Goal: Task Accomplishment & Management: Use online tool/utility

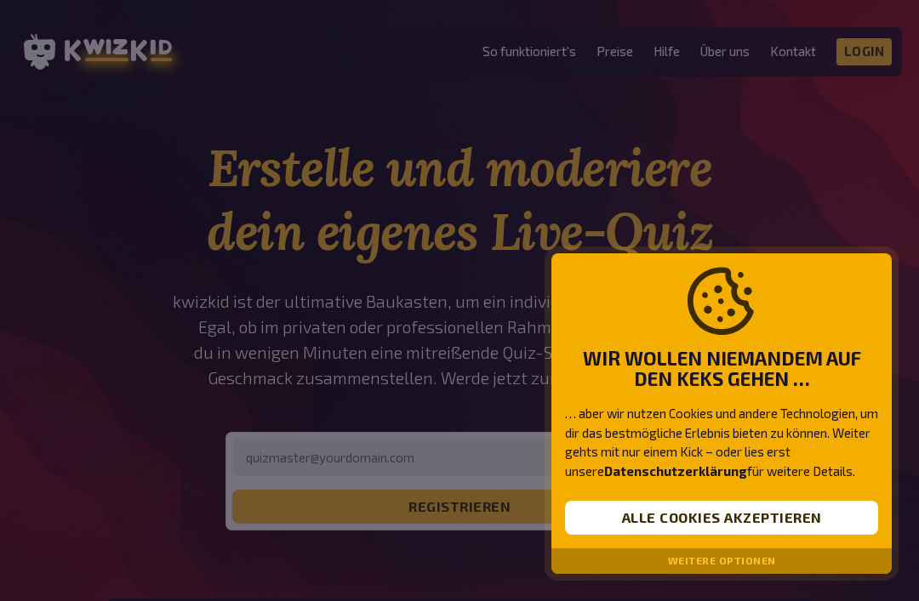
click at [756, 566] on button "Weitere Optionen" at bounding box center [722, 561] width 108 height 12
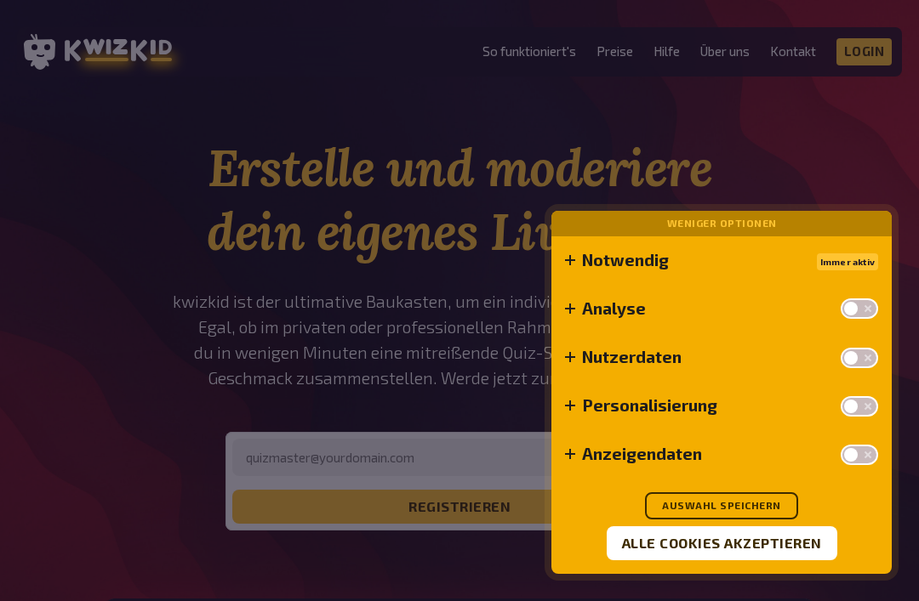
click at [773, 494] on button "Auswahl speichern" at bounding box center [721, 505] width 153 height 27
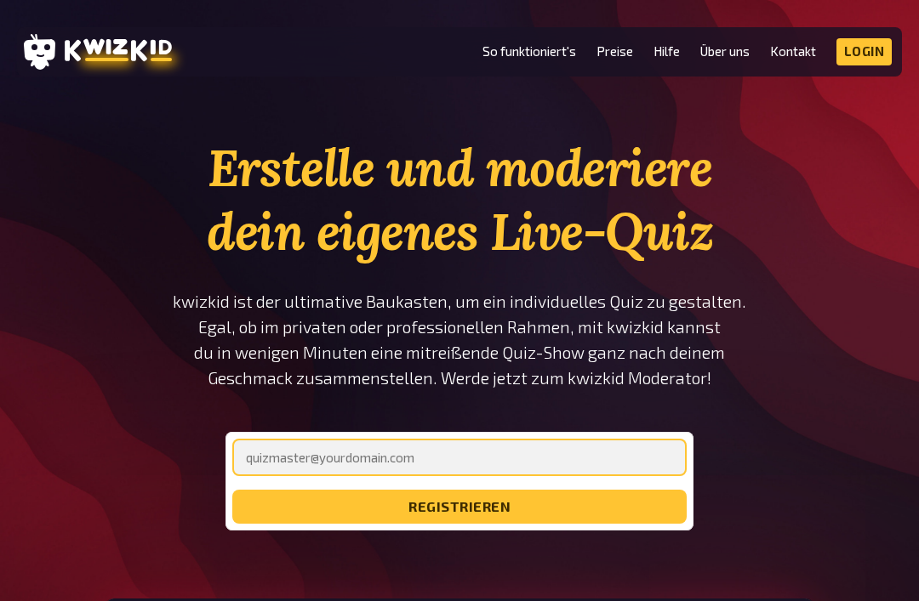
click at [494, 464] on input "email" at bounding box center [459, 457] width 454 height 37
type input "[EMAIL_ADDRESS][DOMAIN_NAME]"
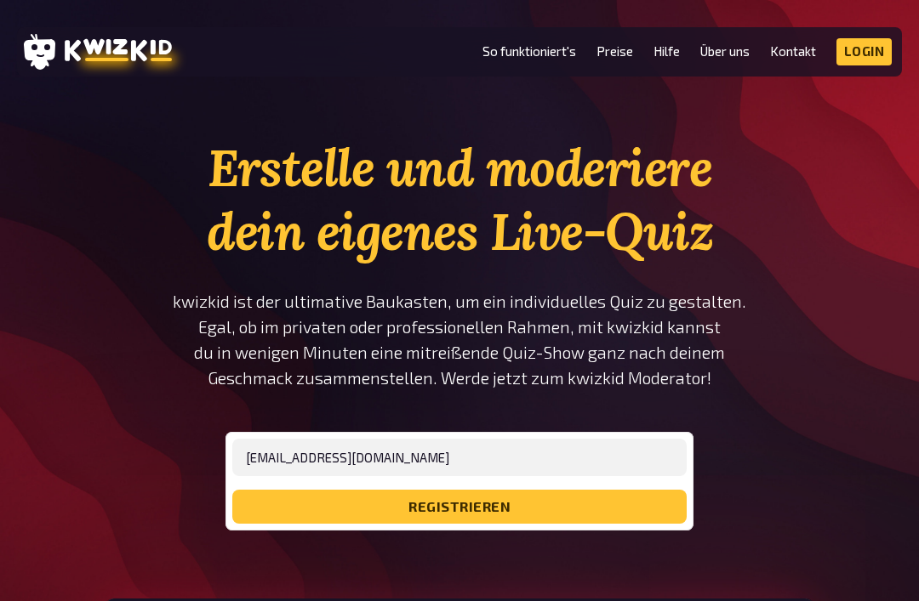
click at [535, 509] on button "registrieren" at bounding box center [459, 507] width 454 height 34
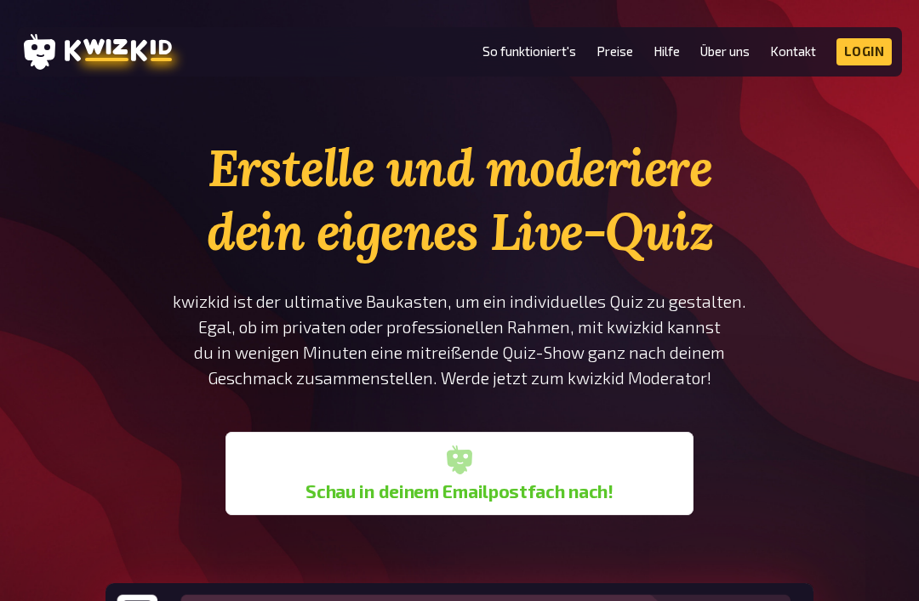
click at [866, 48] on link "Login" at bounding box center [864, 51] width 56 height 27
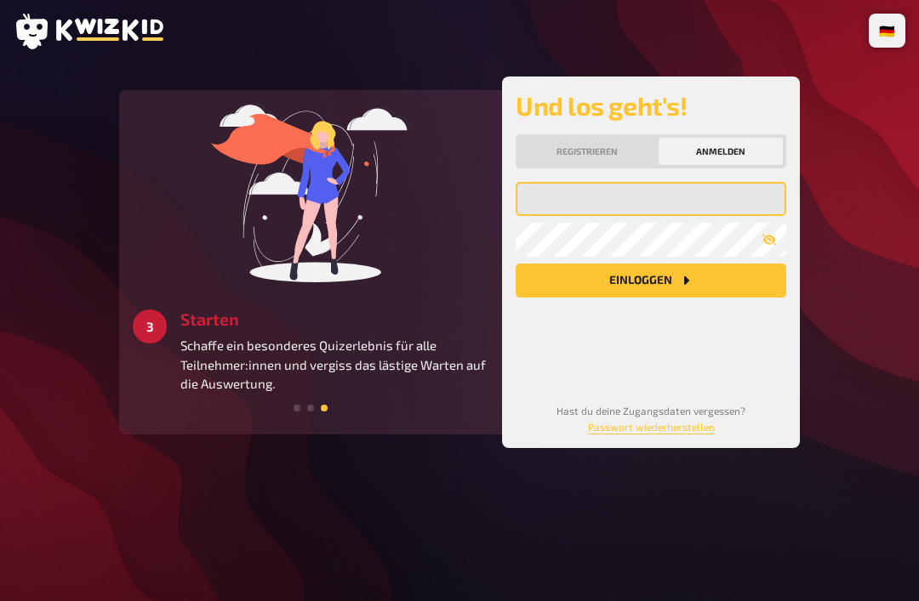
click at [644, 201] on input "email" at bounding box center [650, 199] width 270 height 34
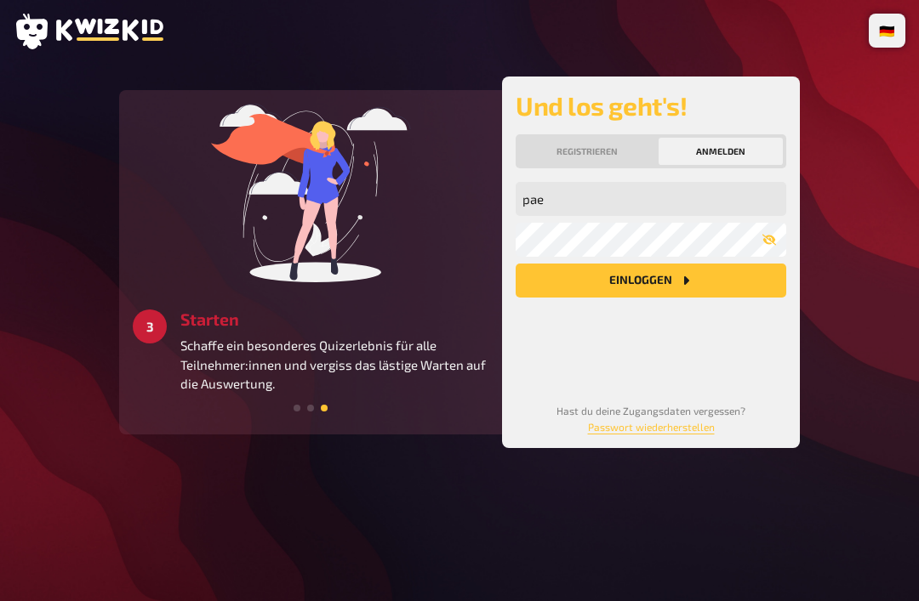
click at [739, 272] on button "Einloggen" at bounding box center [650, 281] width 270 height 34
click at [662, 286] on button "Einloggen" at bounding box center [650, 281] width 270 height 34
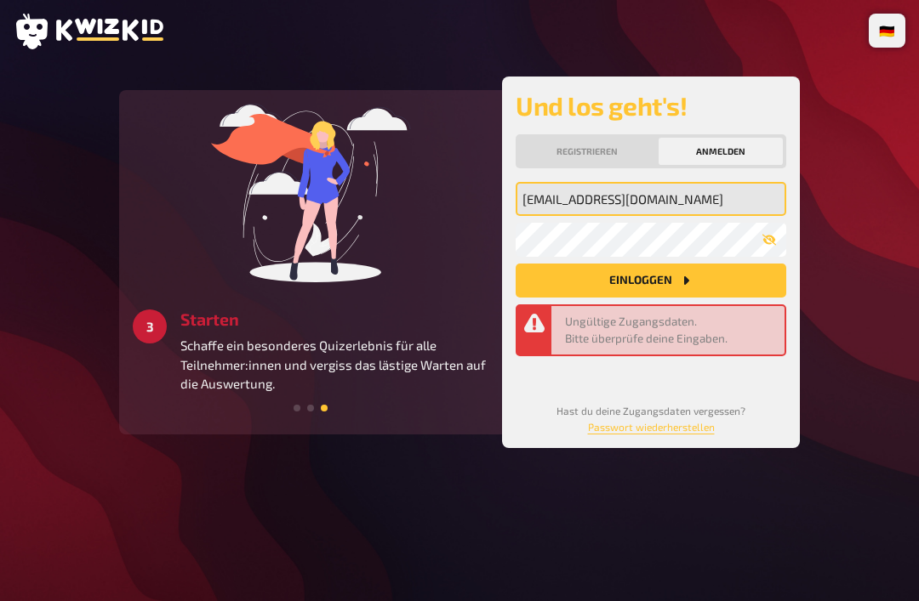
click at [644, 205] on input "[EMAIL_ADDRESS][DOMAIN_NAME]" at bounding box center [650, 199] width 270 height 34
click at [685, 213] on input "[EMAIL_ADDRESS][DOMAIN_NAME]" at bounding box center [650, 199] width 270 height 34
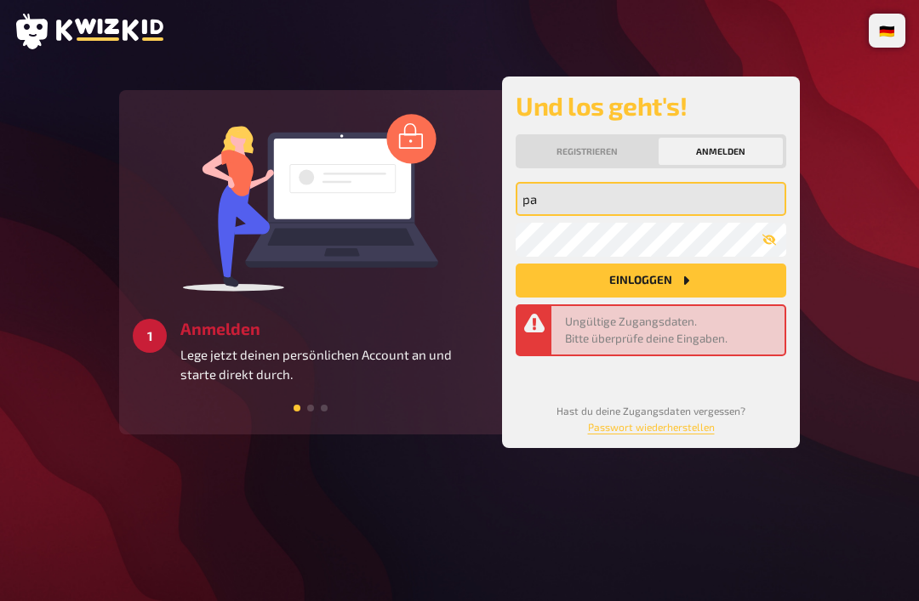
type input "p"
type input "Pae"
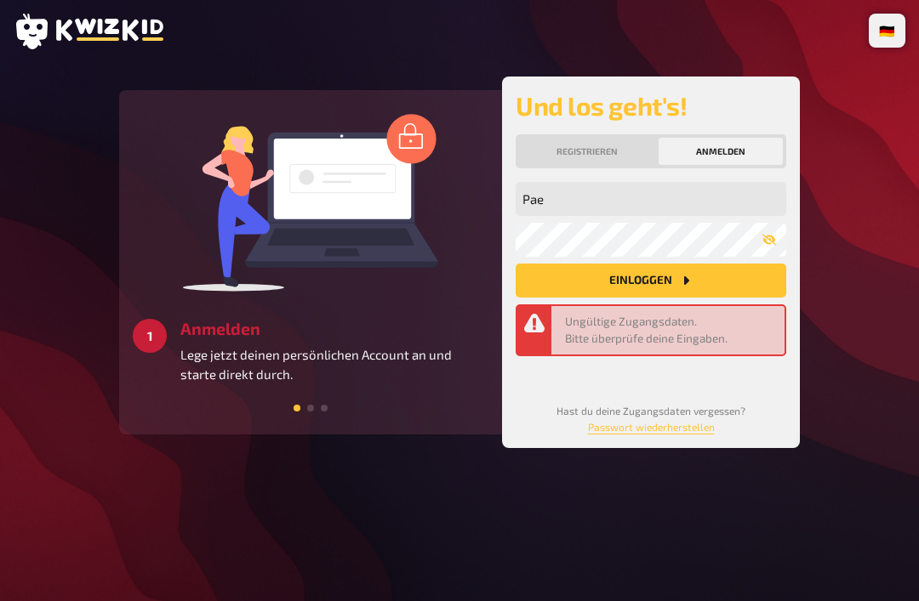
click at [691, 287] on icon "Einloggen" at bounding box center [686, 281] width 14 height 14
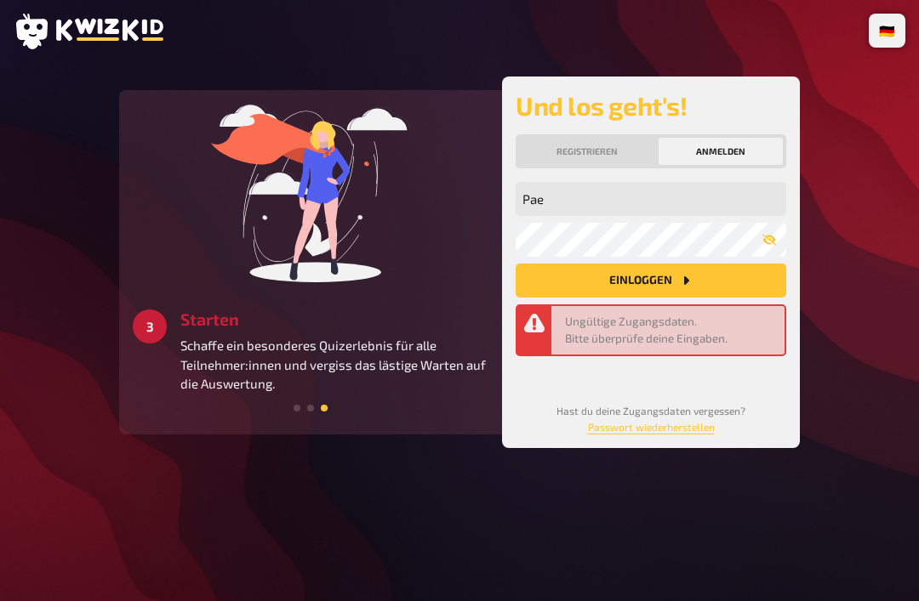
click at [805, 501] on div "🇩🇪 Deutsch 🇬🇧 English 🇳🇱 Nederlands 1 Anmelden Lege jetzt deinen persönlichen A…" at bounding box center [459, 300] width 919 height 601
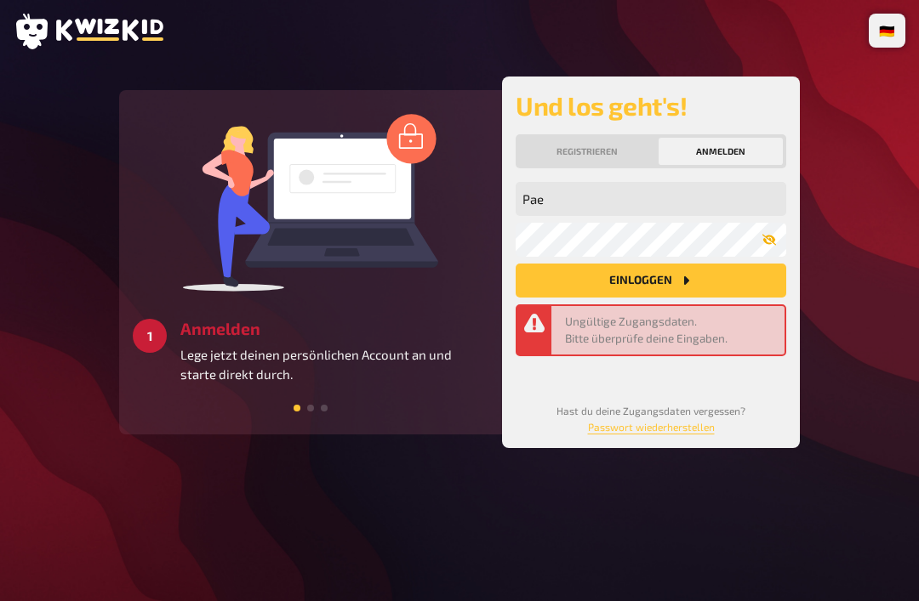
click at [777, 238] on button "button" at bounding box center [769, 240] width 34 height 14
click at [455, 417] on div "2 Erstellen Erstelle unkompliziert deine eigenen Fragen mit vielen verschiedene…" at bounding box center [310, 262] width 355 height 317
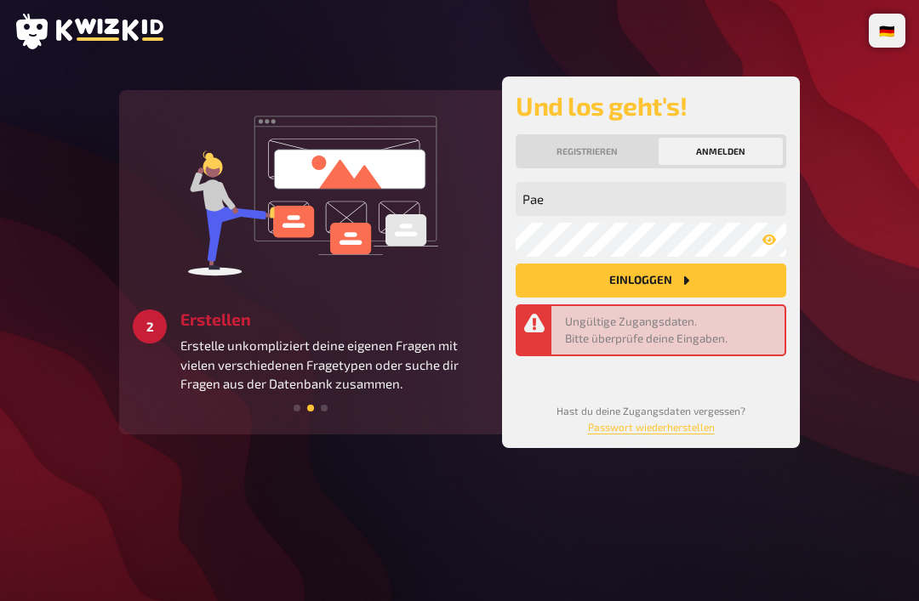
click at [637, 131] on div "Und los geht's! Registrieren Anmelden Pae Meine Emailadresse Mein Passwort Einl…" at bounding box center [650, 262] width 270 height 344
click at [622, 149] on button "Registrieren" at bounding box center [587, 151] width 136 height 27
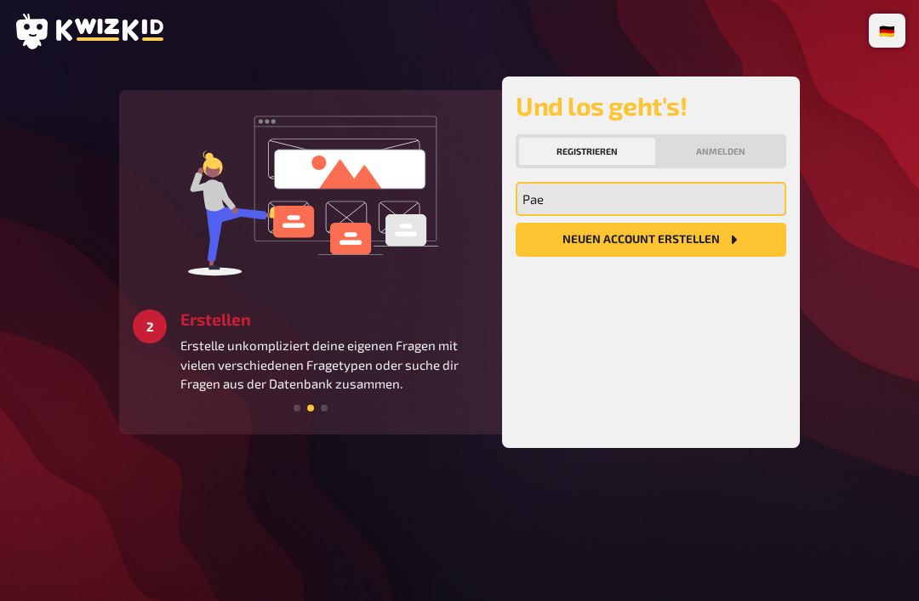
click at [656, 211] on input "Pae" at bounding box center [650, 199] width 270 height 34
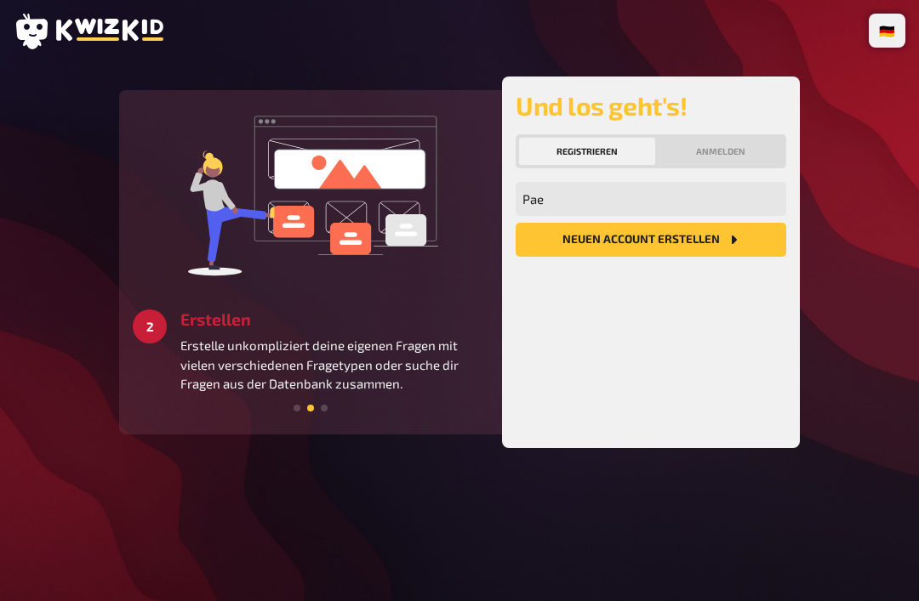
click at [736, 146] on button "Anmelden" at bounding box center [720, 151] width 124 height 27
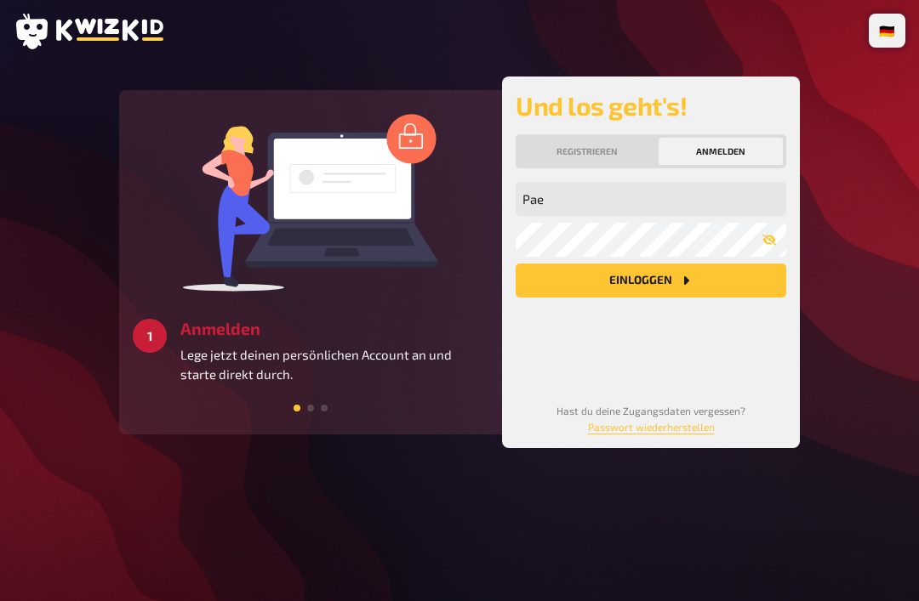
click at [736, 146] on button "Anmelden" at bounding box center [720, 151] width 124 height 27
click at [651, 282] on button "Einloggen" at bounding box center [650, 281] width 270 height 34
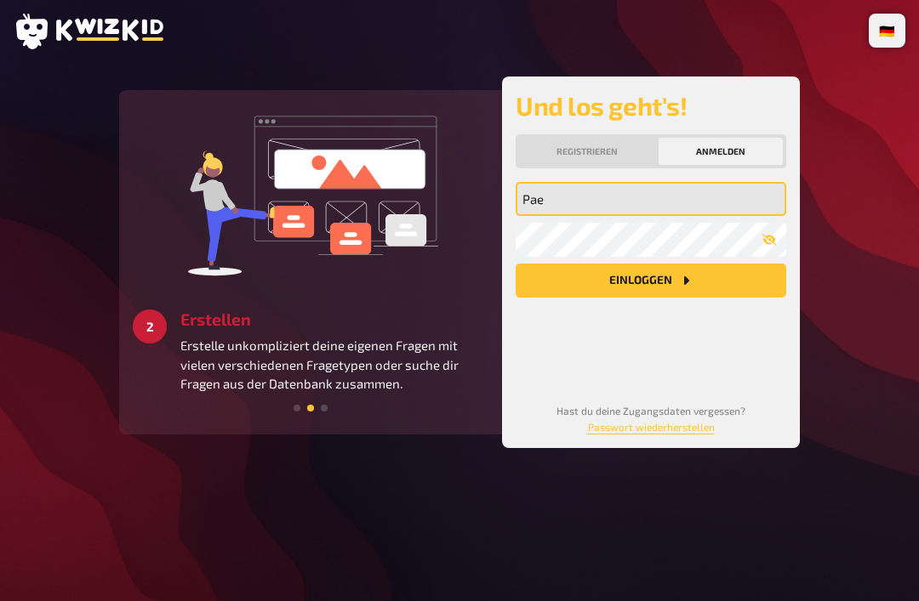
click at [656, 194] on input "Pae" at bounding box center [650, 199] width 270 height 34
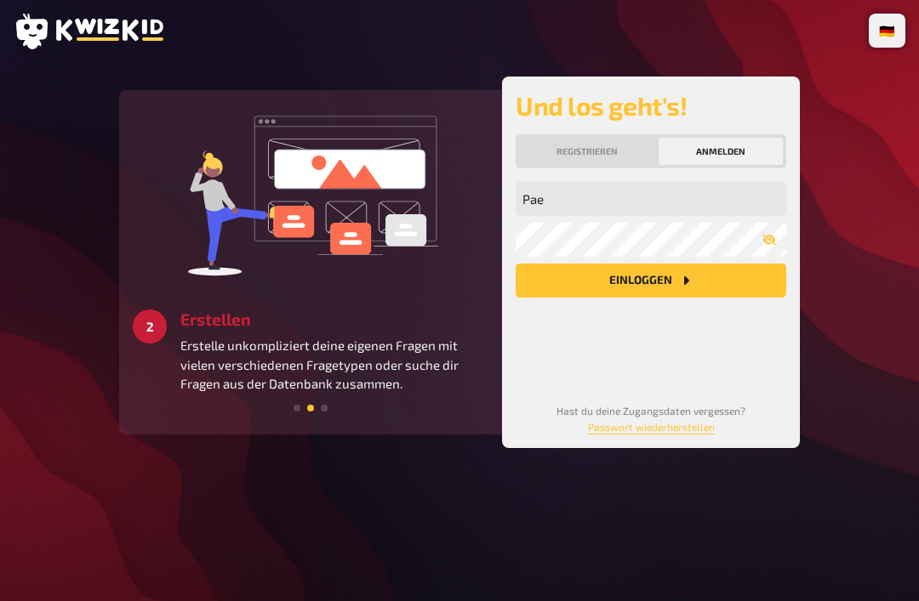
click at [679, 287] on icon "Einloggen" at bounding box center [686, 281] width 14 height 14
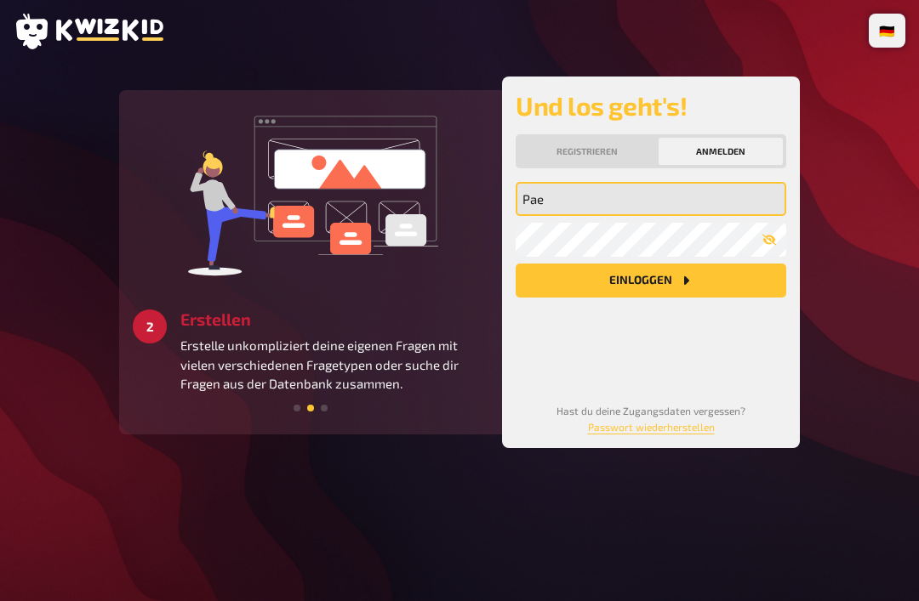
click at [622, 205] on input "Pae" at bounding box center [650, 199] width 270 height 34
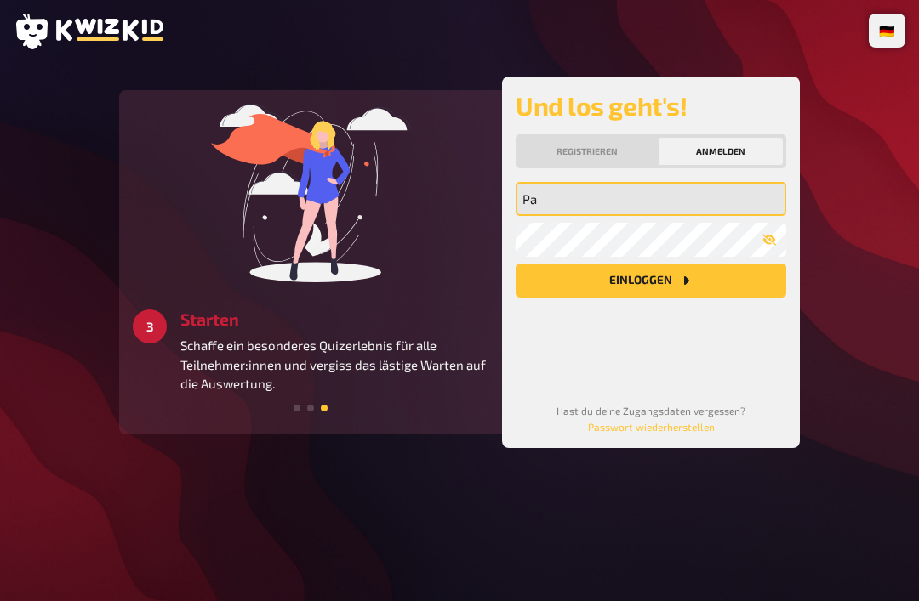
type input "P"
click at [679, 191] on input "paetowc206@" at bounding box center [650, 199] width 270 height 34
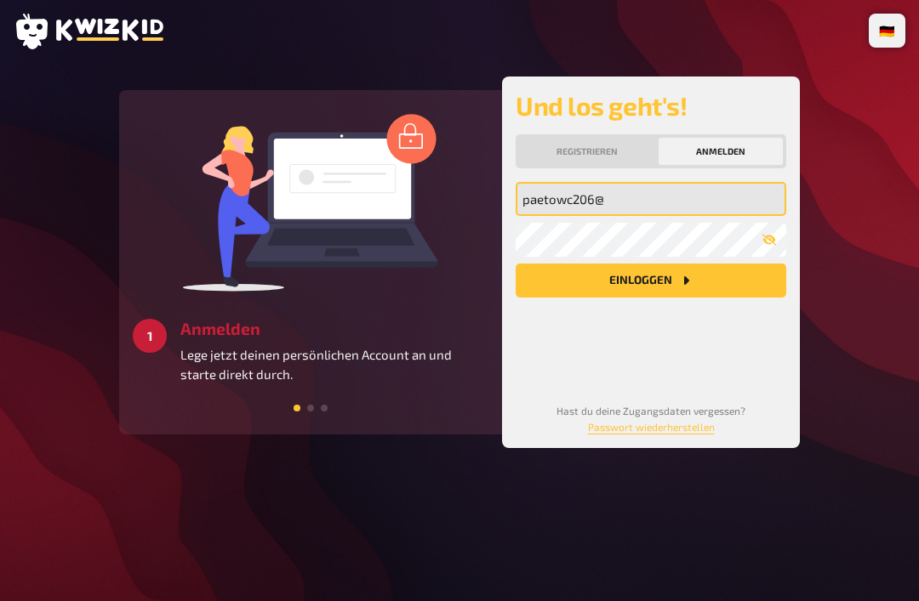
click at [680, 212] on input "paetowc206@" at bounding box center [650, 199] width 270 height 34
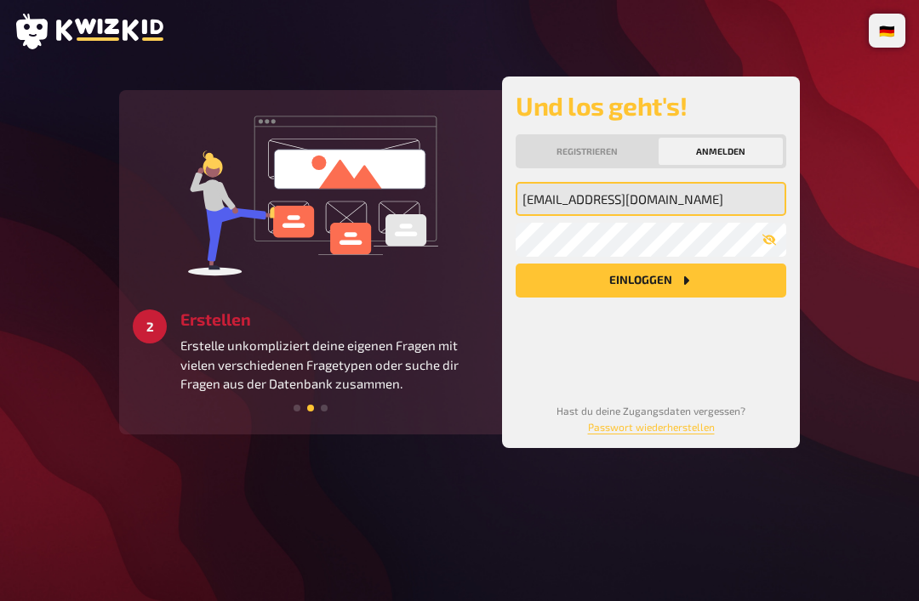
type input "[EMAIL_ADDRESS][DOMAIN_NAME]"
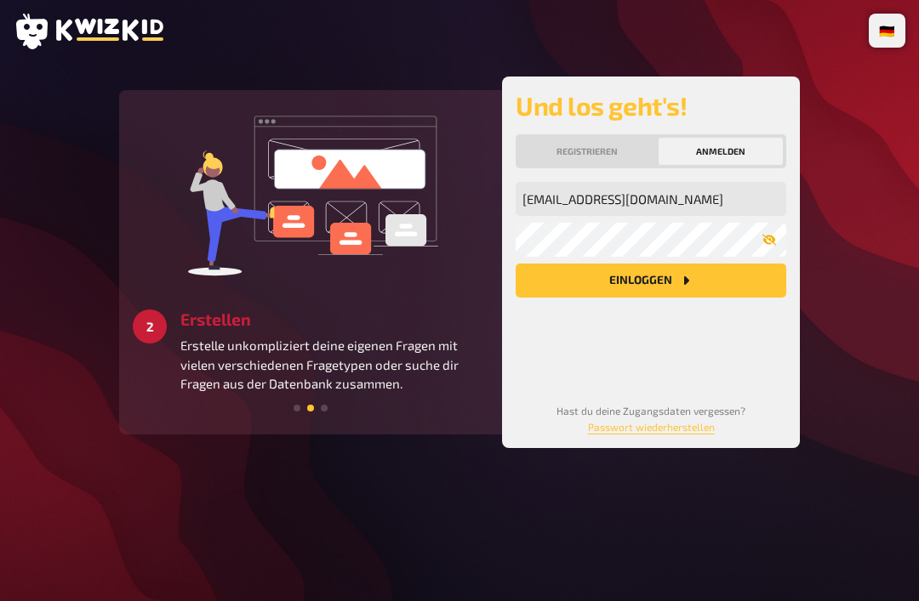
click at [768, 241] on icon "button" at bounding box center [769, 240] width 14 height 14
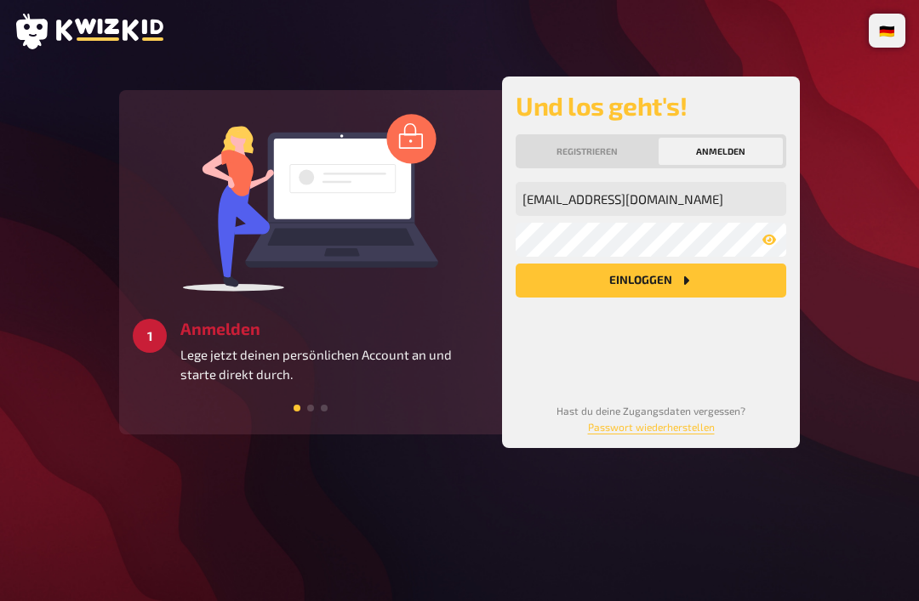
click at [725, 284] on button "Einloggen" at bounding box center [650, 281] width 270 height 34
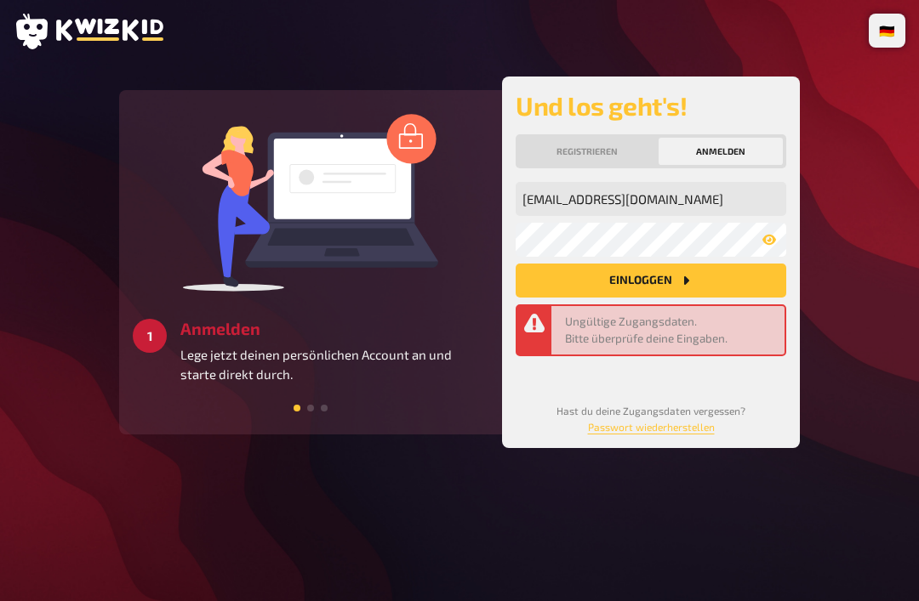
click at [672, 284] on button "Einloggen" at bounding box center [650, 281] width 270 height 34
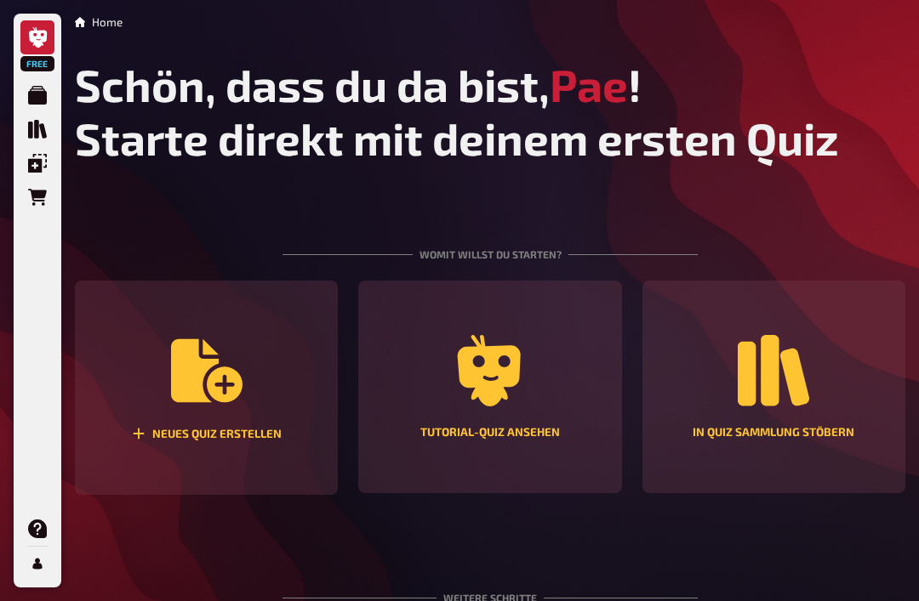
click at [232, 429] on div "Neues Quiz erstellen" at bounding box center [207, 434] width 150 height 14
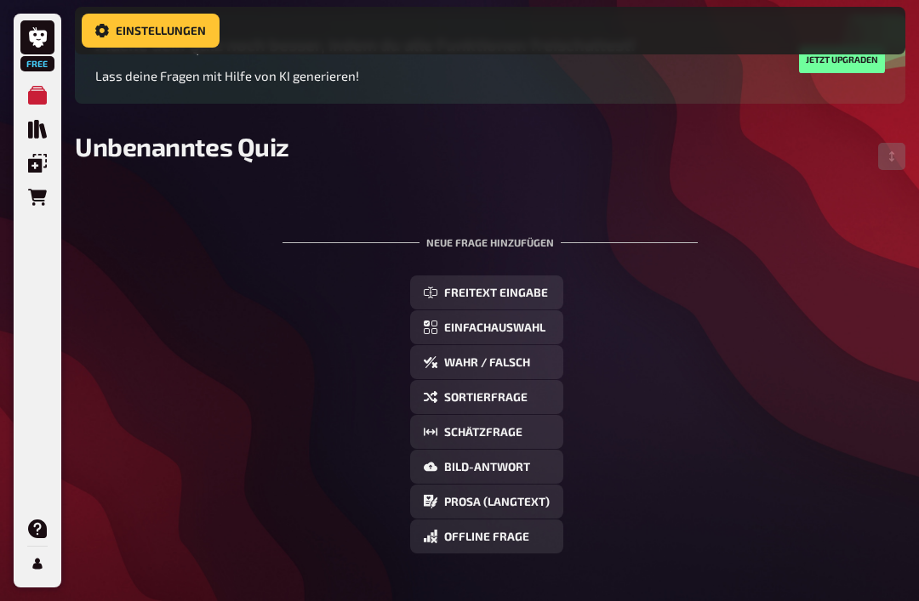
scroll to position [165, 0]
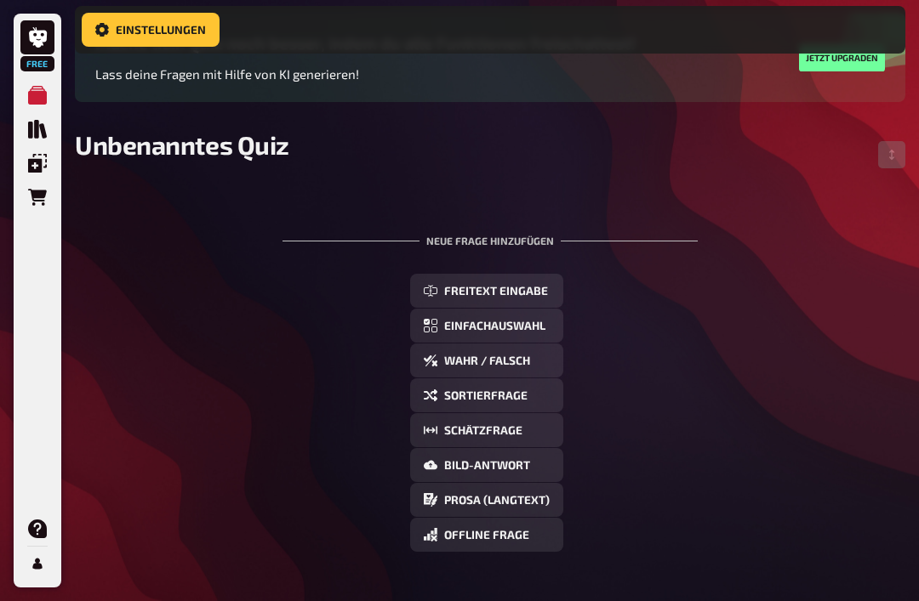
click at [538, 298] on span "Freitext Eingabe" at bounding box center [496, 293] width 104 height 12
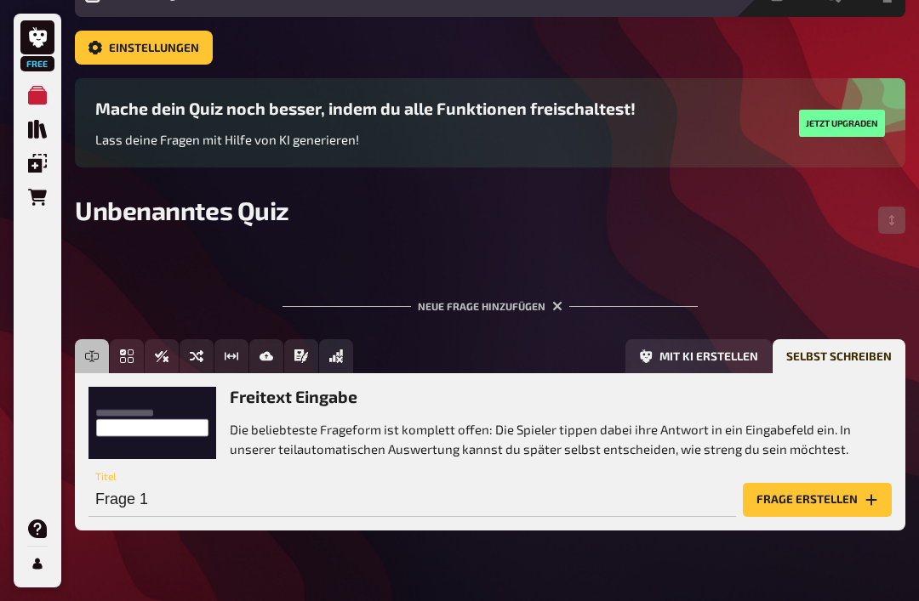
scroll to position [73, 0]
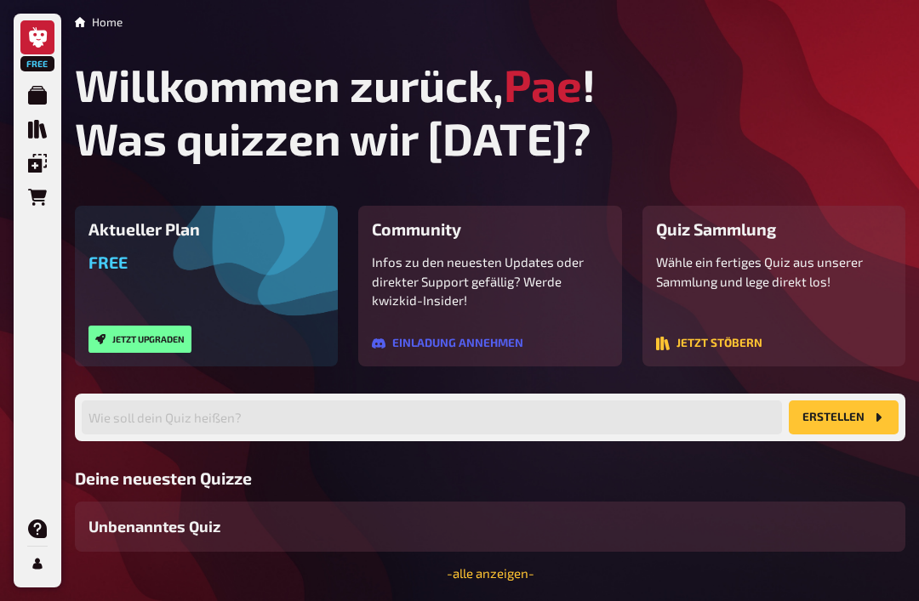
click at [745, 517] on div "Unbenanntes Quiz" at bounding box center [490, 527] width 830 height 50
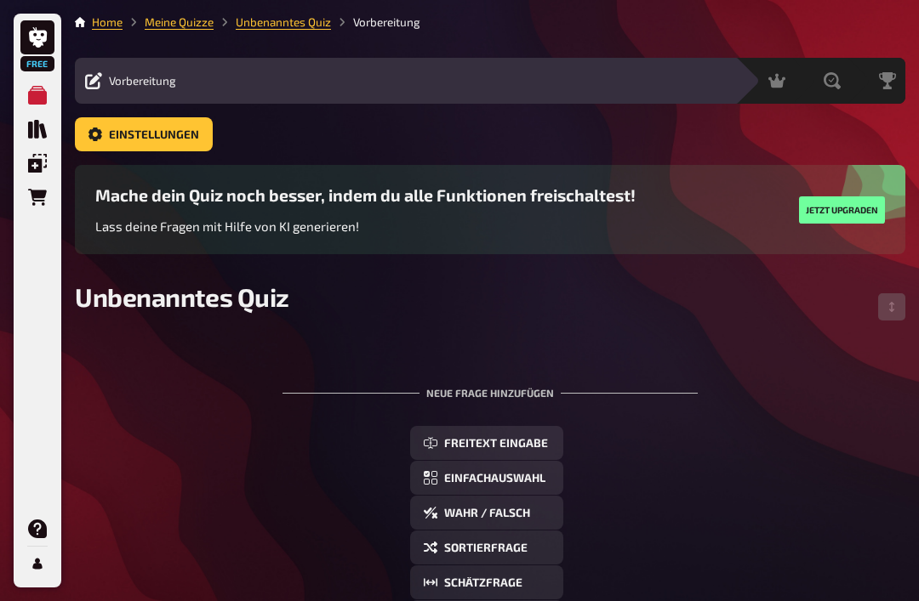
click at [289, 15] on link "Unbenanntes Quiz" at bounding box center [283, 22] width 95 height 14
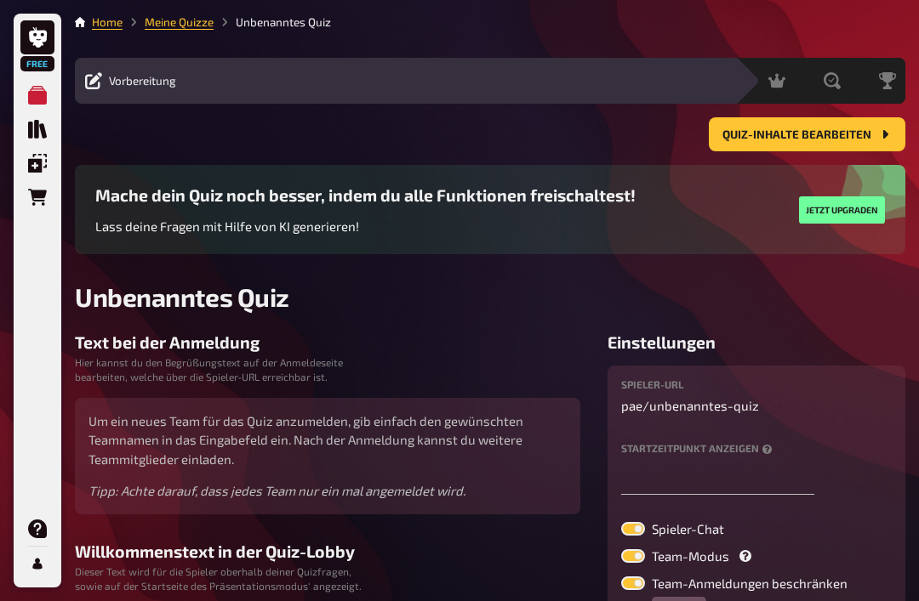
click at [861, 130] on span "Quiz-Inhalte bearbeiten" at bounding box center [796, 135] width 149 height 12
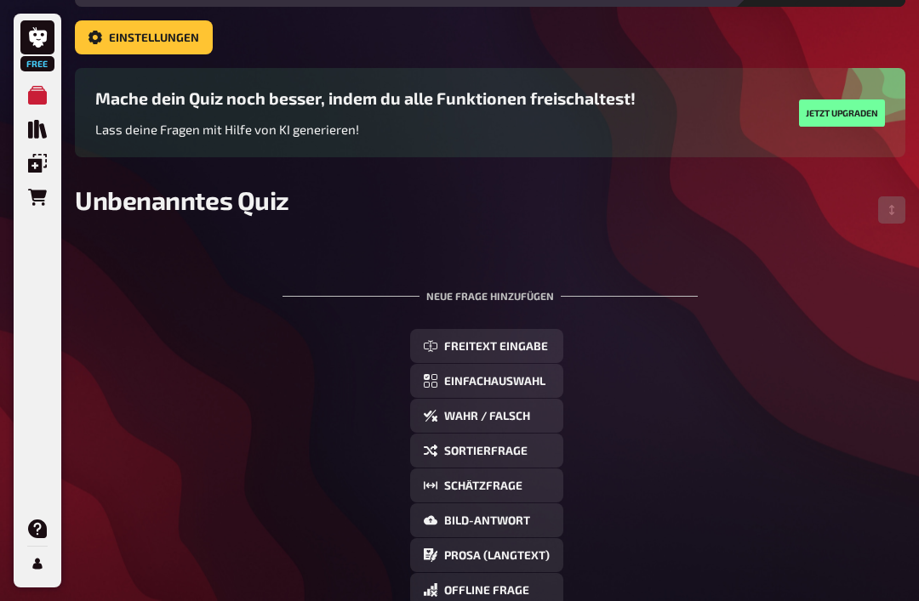
scroll to position [100, 0]
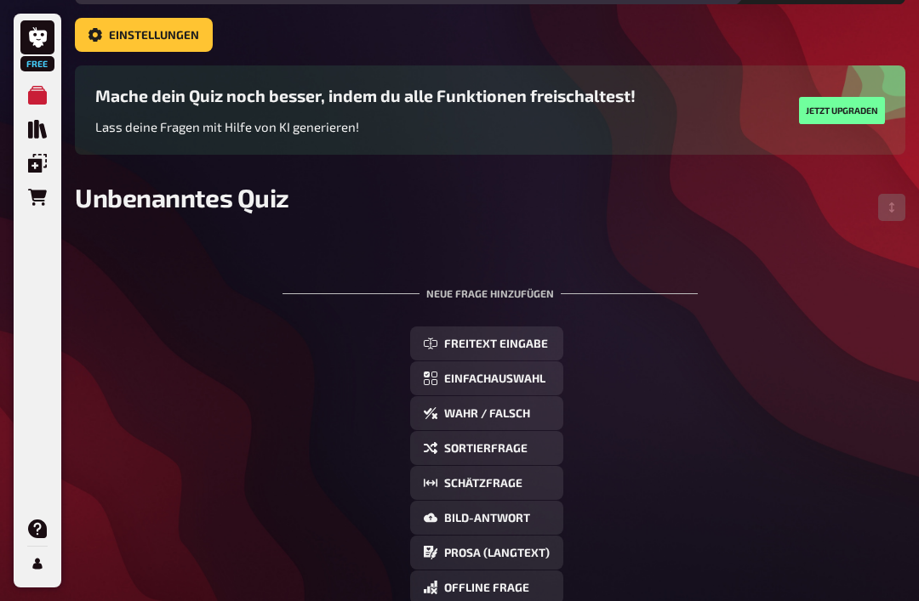
click at [526, 383] on span "Einfachauswahl" at bounding box center [494, 379] width 101 height 12
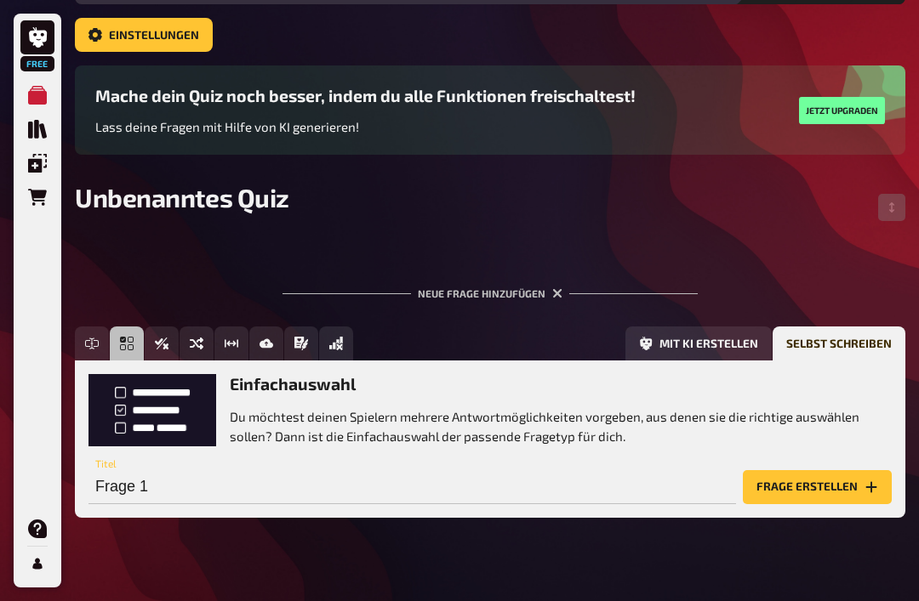
scroll to position [73, 0]
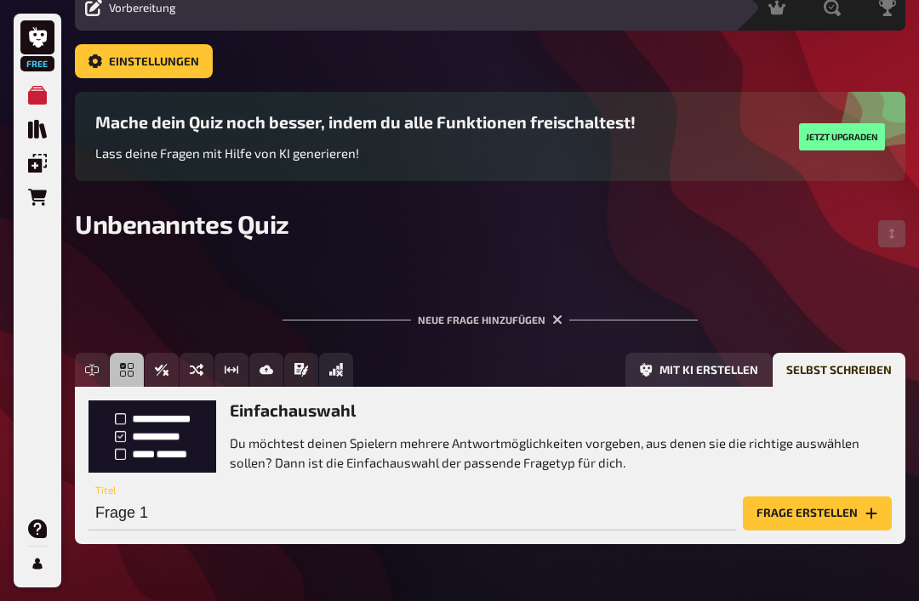
click at [833, 516] on button "Frage erstellen" at bounding box center [816, 514] width 149 height 34
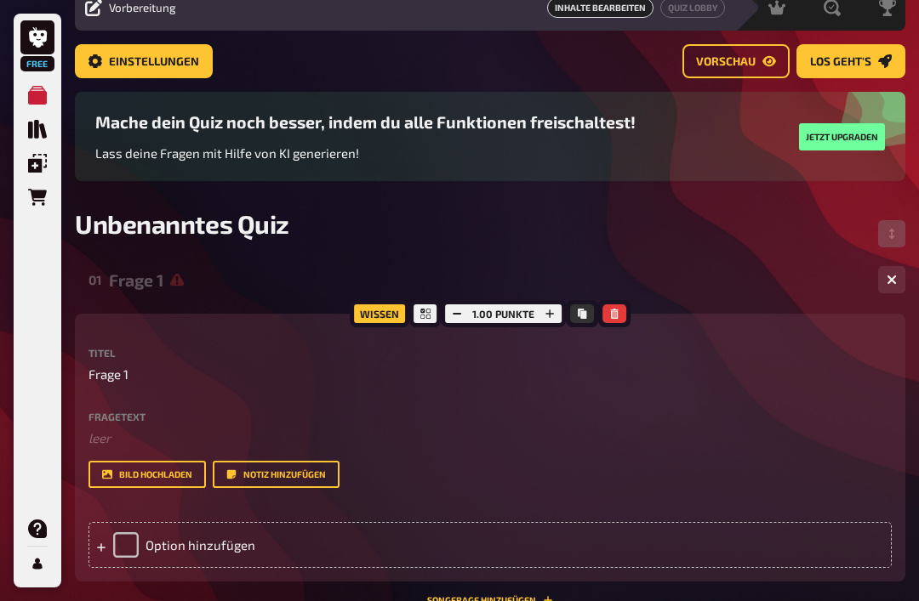
click at [656, 417] on label "Fragetext" at bounding box center [489, 417] width 803 height 10
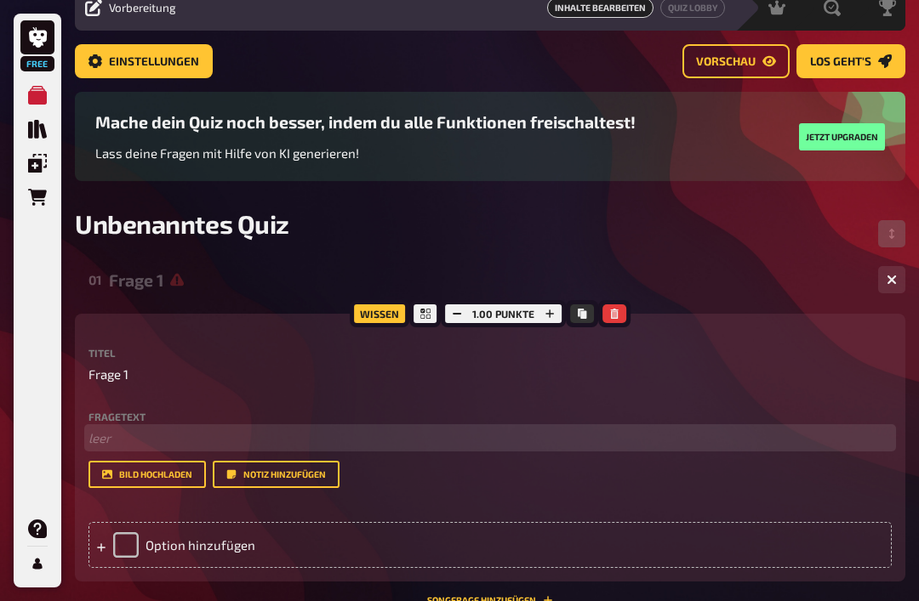
click at [283, 446] on p "﻿ leer" at bounding box center [489, 439] width 803 height 20
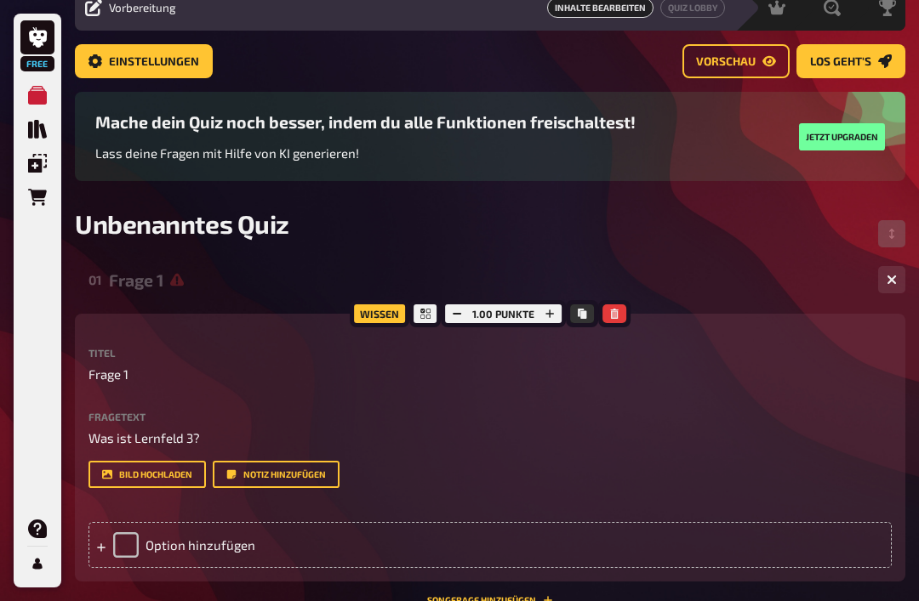
click at [207, 551] on div "Option hinzufügen" at bounding box center [489, 545] width 803 height 46
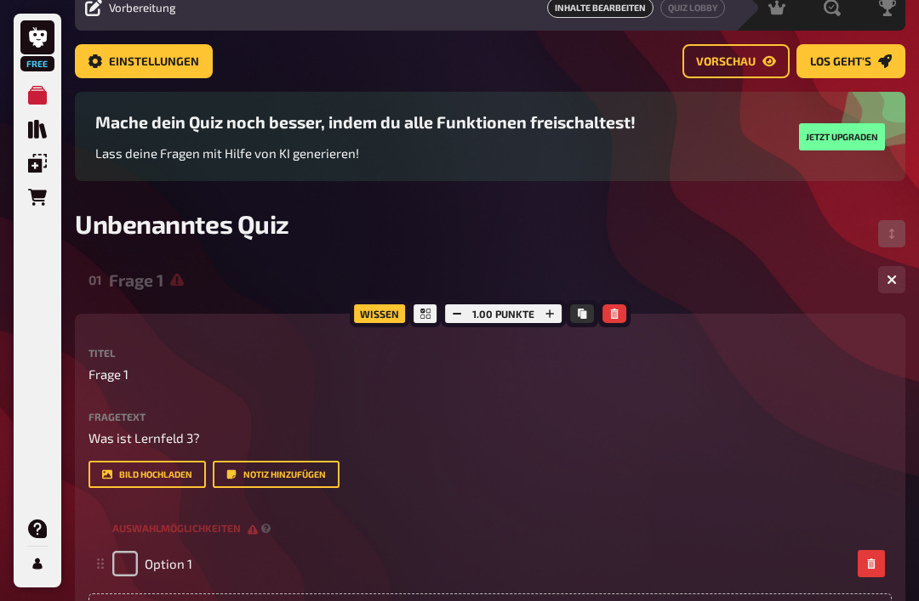
scroll to position [287, 0]
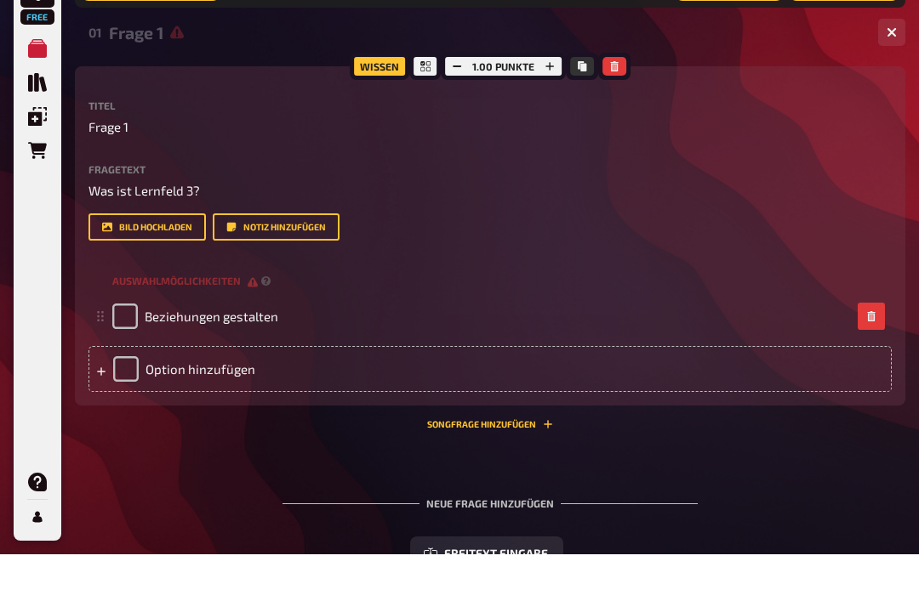
click at [196, 393] on div "Option hinzufügen" at bounding box center [489, 416] width 803 height 46
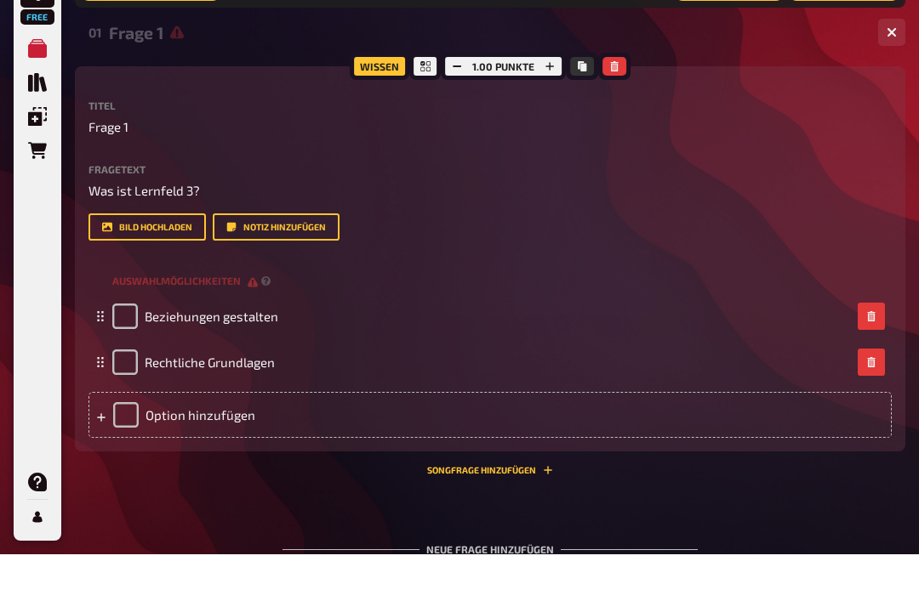
click at [224, 439] on div "Option hinzufügen" at bounding box center [489, 462] width 803 height 46
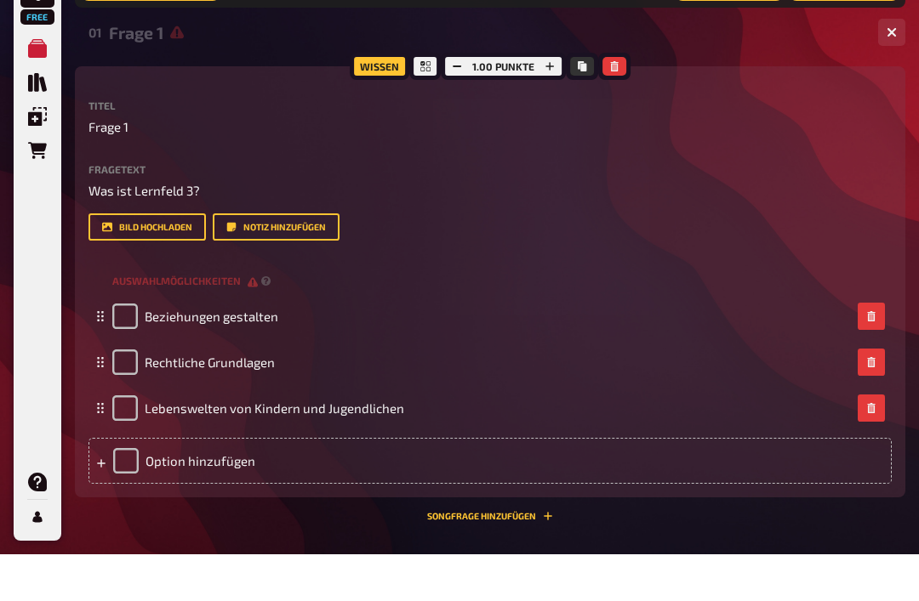
click at [196, 485] on div "Option hinzufügen" at bounding box center [489, 508] width 803 height 46
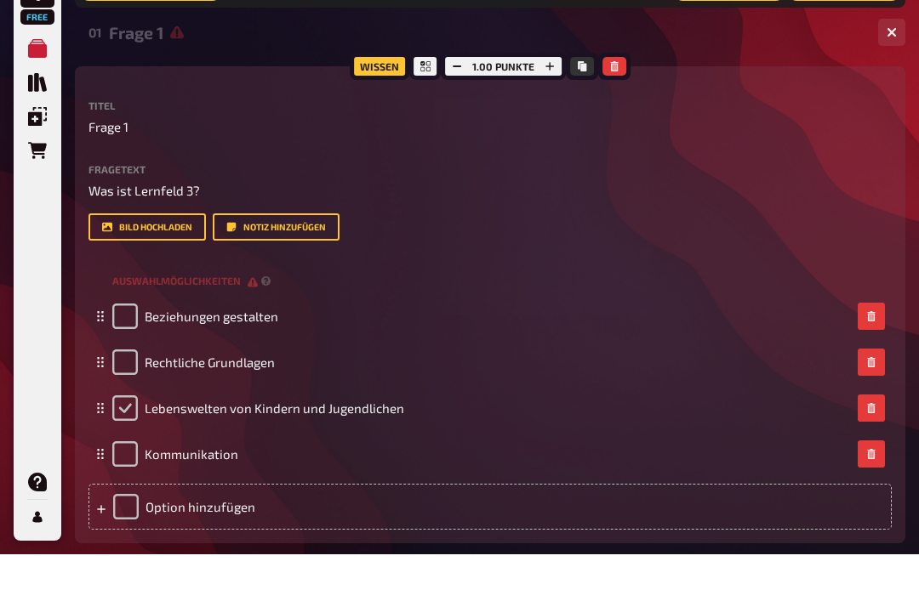
click at [128, 442] on input "checkbox" at bounding box center [125, 455] width 26 height 26
checkbox input "true"
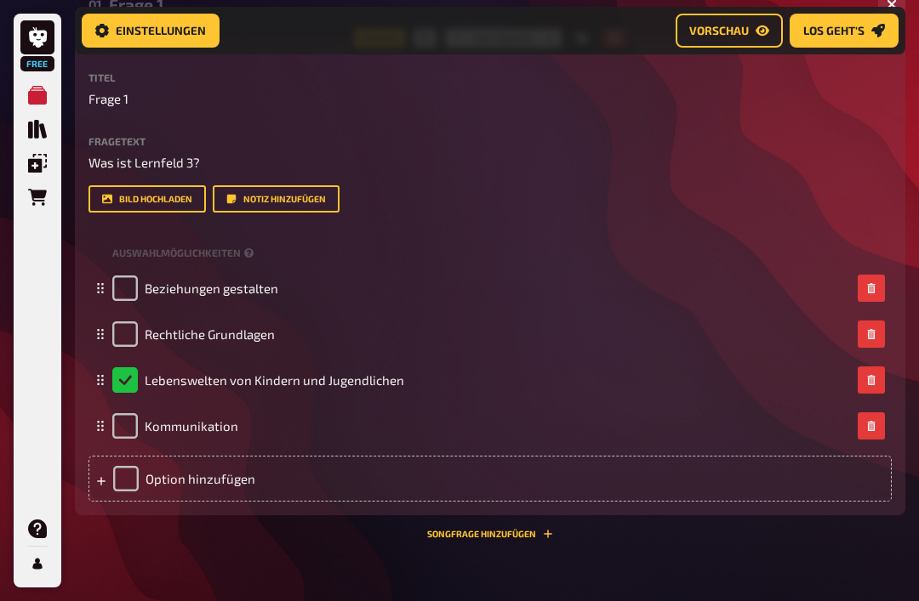
scroll to position [359, 0]
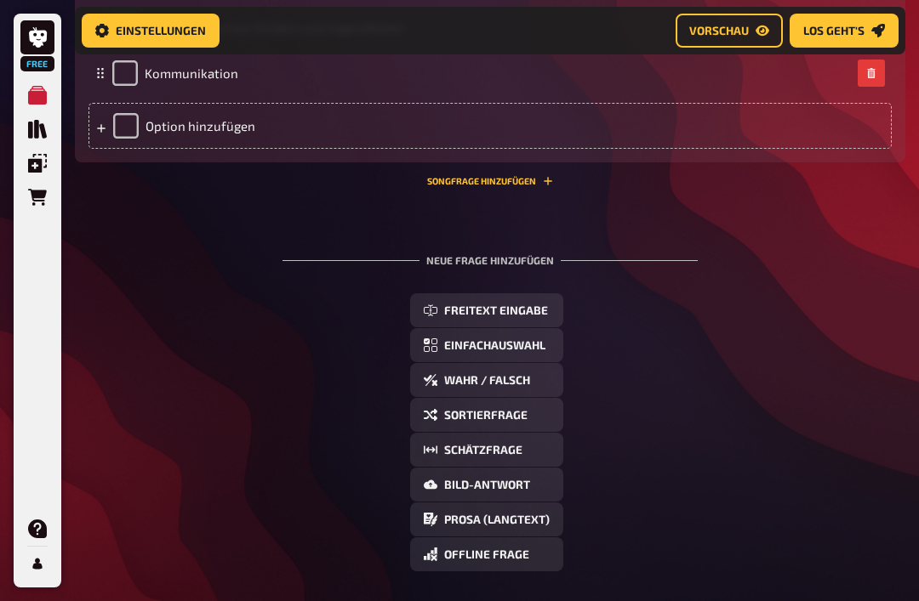
click at [493, 355] on button "Einfachauswahl" at bounding box center [486, 345] width 153 height 34
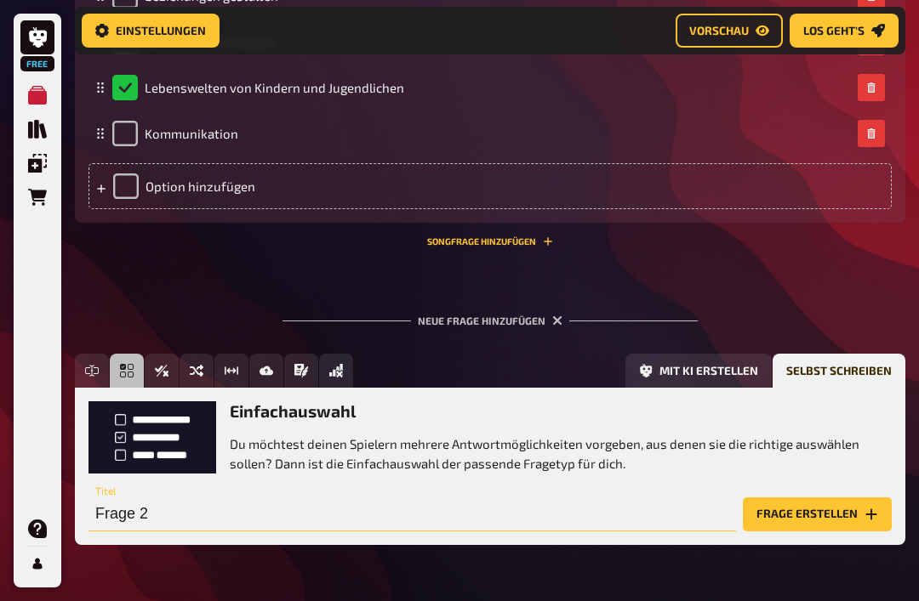
click at [414, 523] on input "Frage 2" at bounding box center [411, 515] width 647 height 34
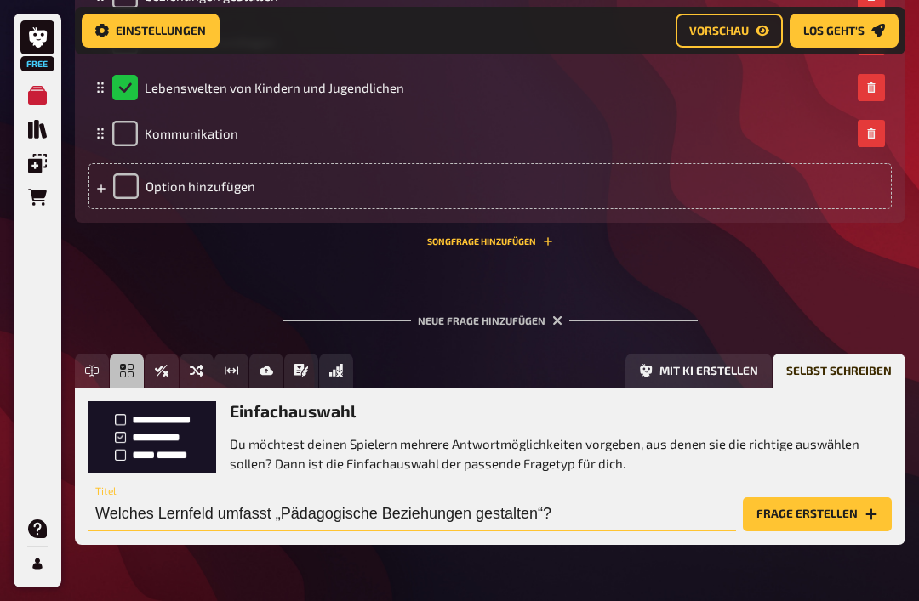
scroll to position [702, 0]
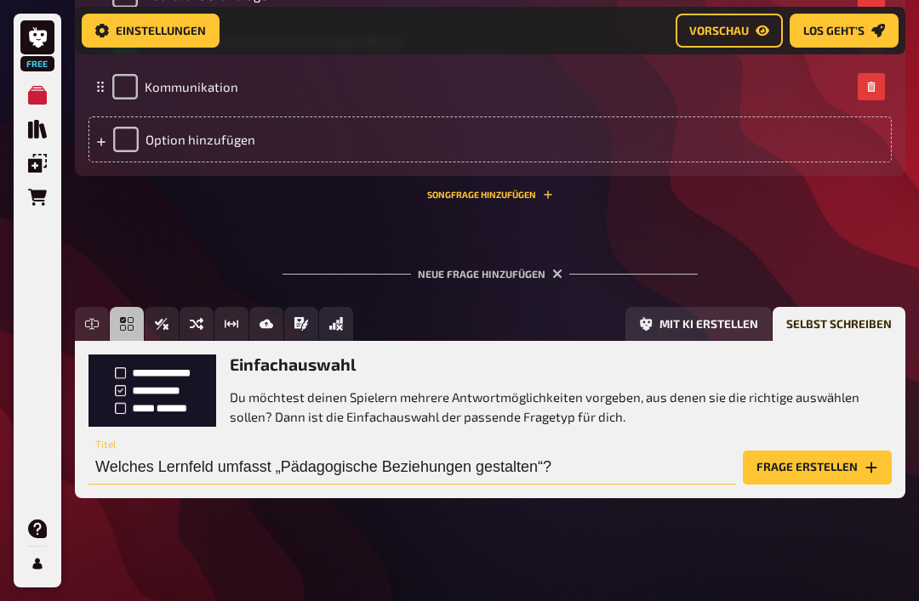
type input "Welches Lernfeld umfasst „Pädagogische Beziehungen gestalten“?"
click at [800, 485] on button "Frage erstellen" at bounding box center [816, 468] width 149 height 34
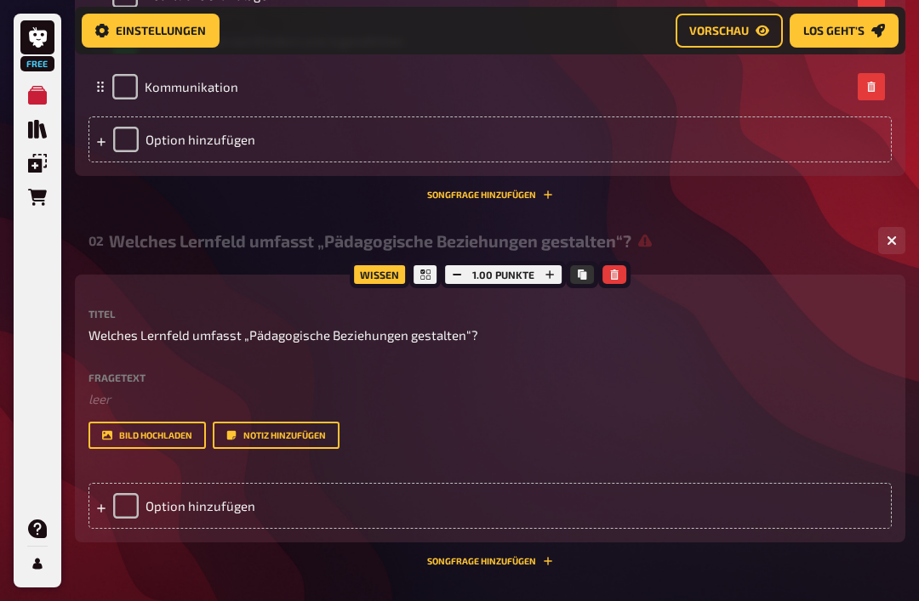
click at [136, 509] on div "Option hinzufügen" at bounding box center [489, 506] width 803 height 46
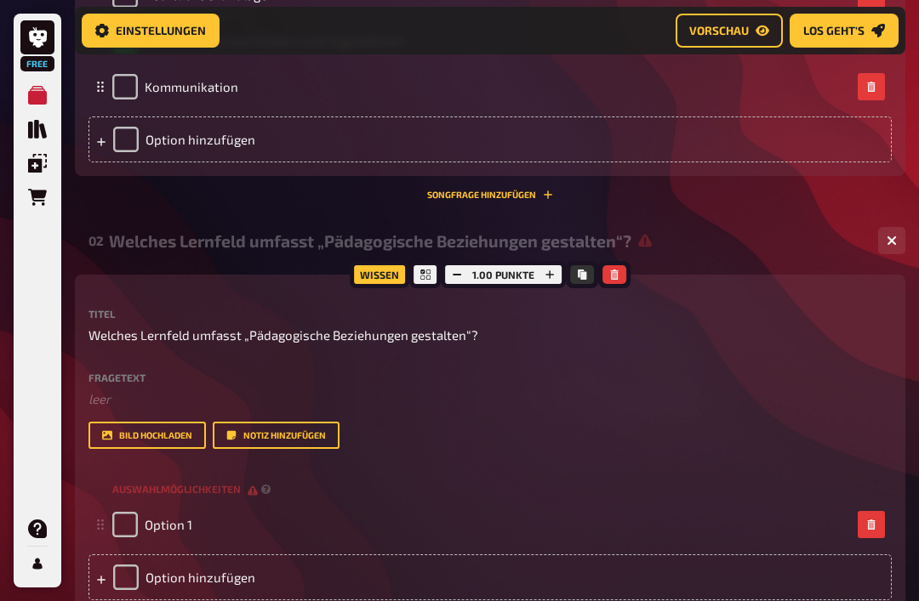
click at [197, 509] on div "Option 1" at bounding box center [489, 525] width 803 height 46
click at [246, 582] on div "Option hinzufügen" at bounding box center [489, 578] width 803 height 46
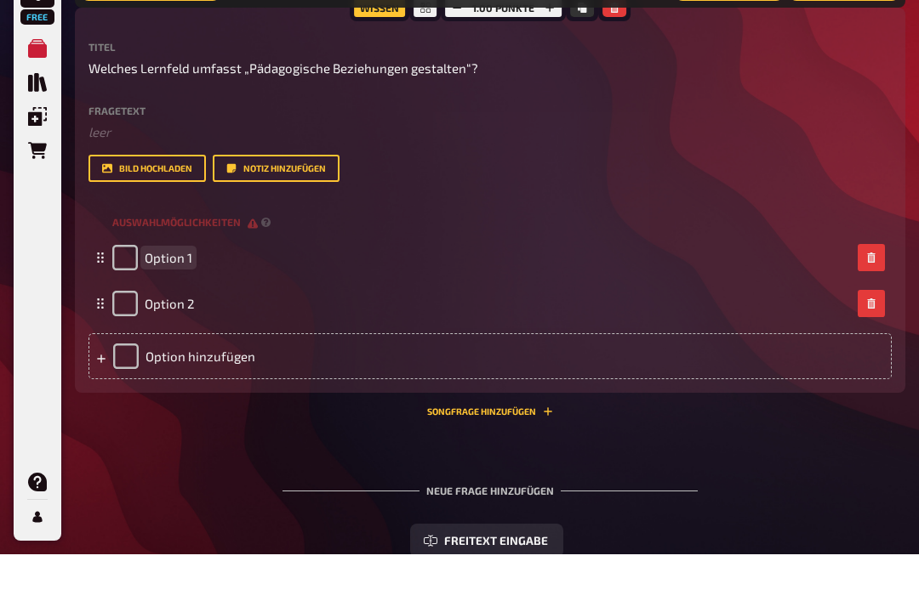
click at [179, 297] on span "Option 1" at bounding box center [169, 304] width 48 height 15
click at [190, 343] on span "Option 2" at bounding box center [169, 350] width 49 height 15
click at [286, 380] on div "Option hinzufügen" at bounding box center [489, 403] width 803 height 46
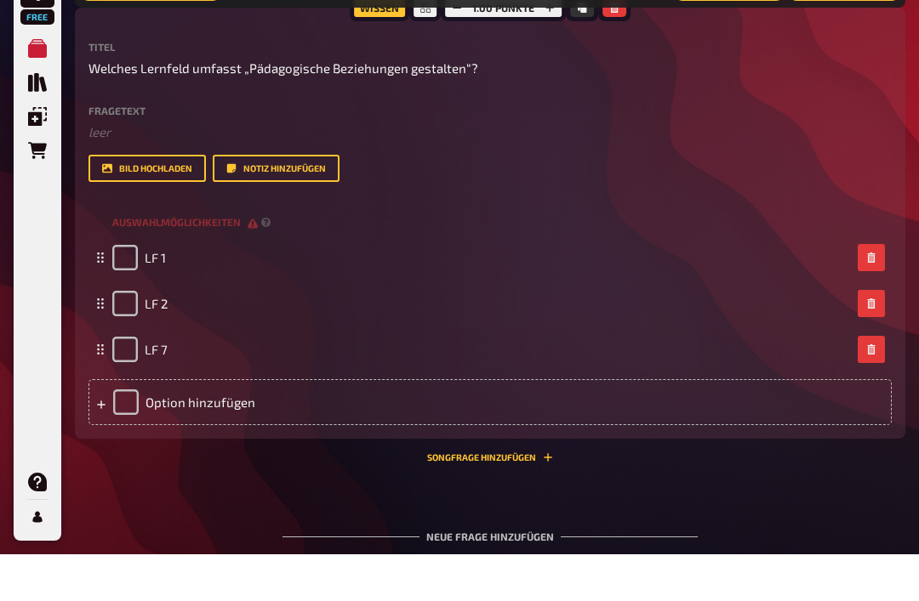
click at [222, 426] on div "Option hinzufügen" at bounding box center [489, 449] width 803 height 46
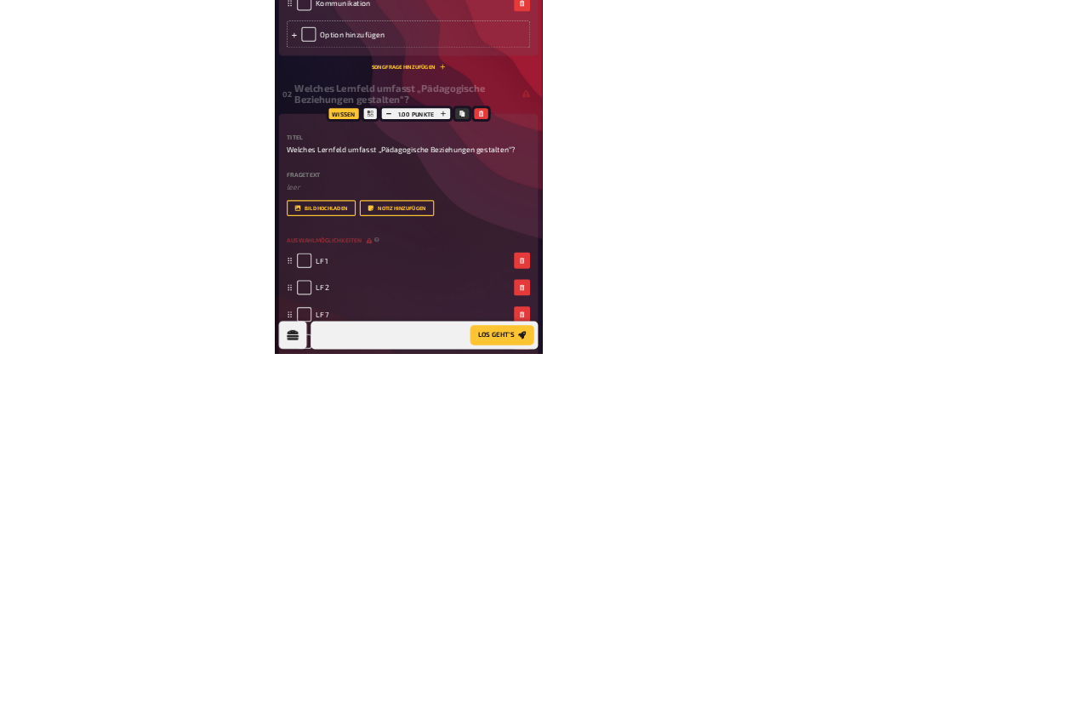
scroll to position [937, 0]
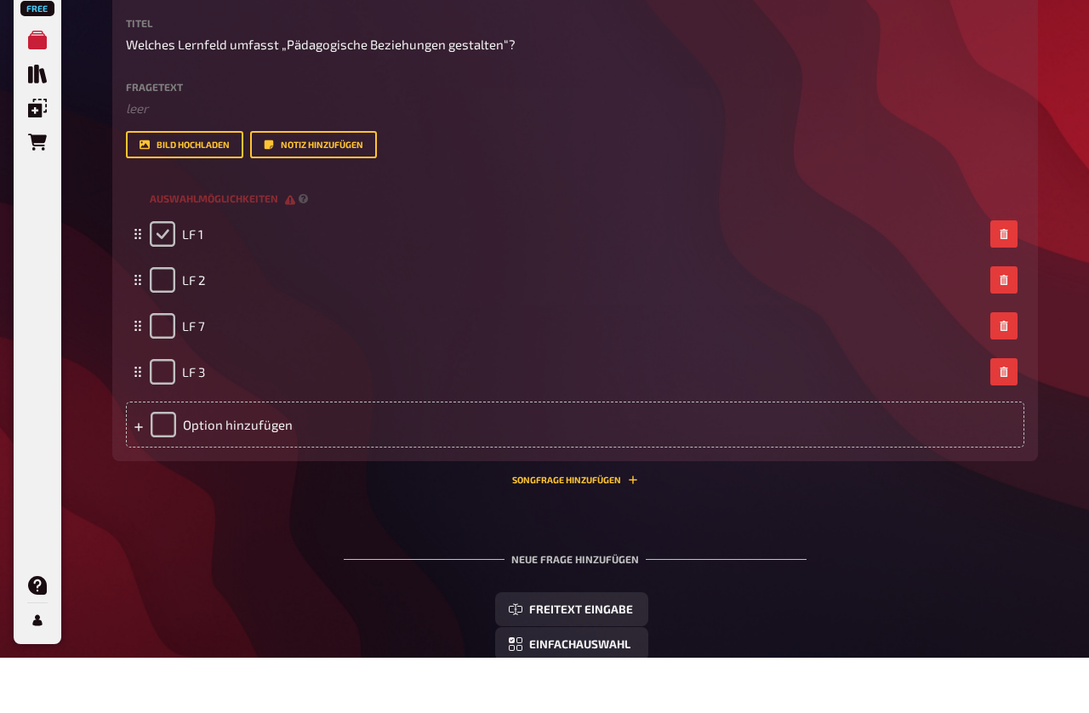
click at [170, 276] on input "checkbox" at bounding box center [163, 289] width 26 height 26
checkbox input "true"
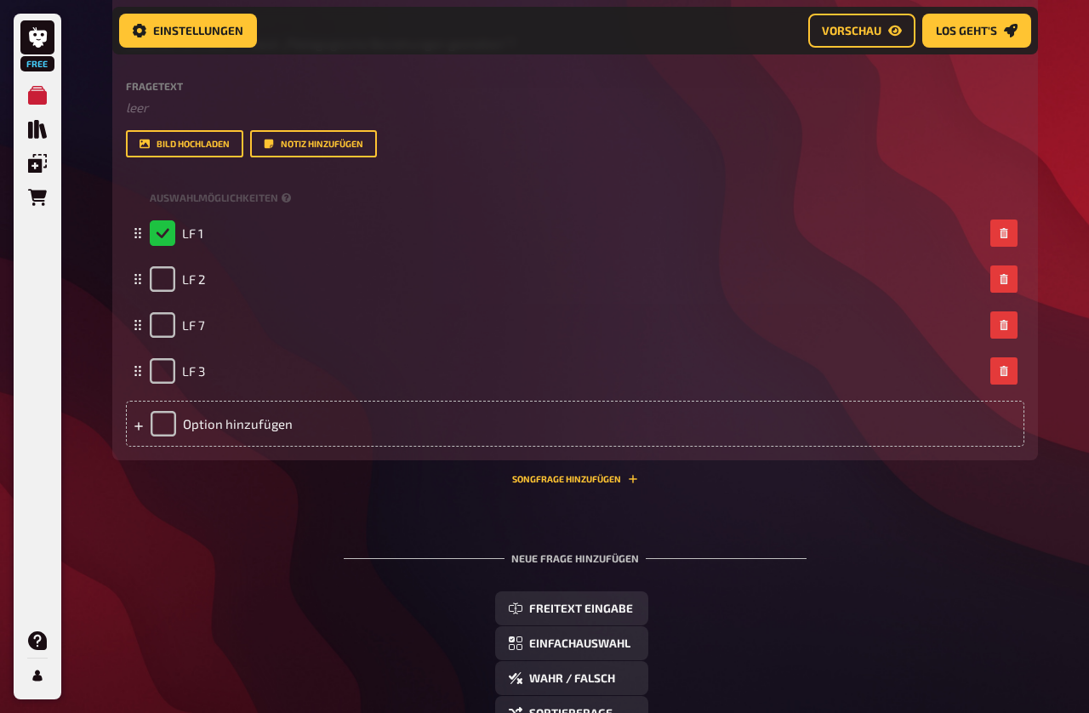
scroll to position [1199, 0]
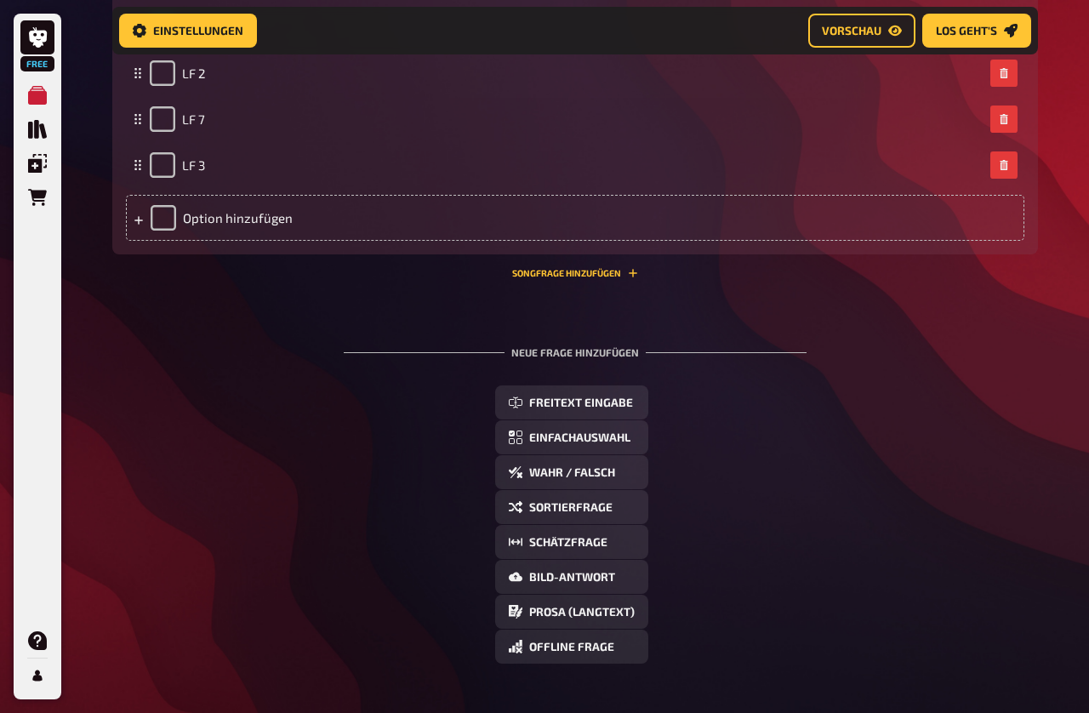
click at [618, 451] on button "Einfachauswahl" at bounding box center [571, 437] width 153 height 34
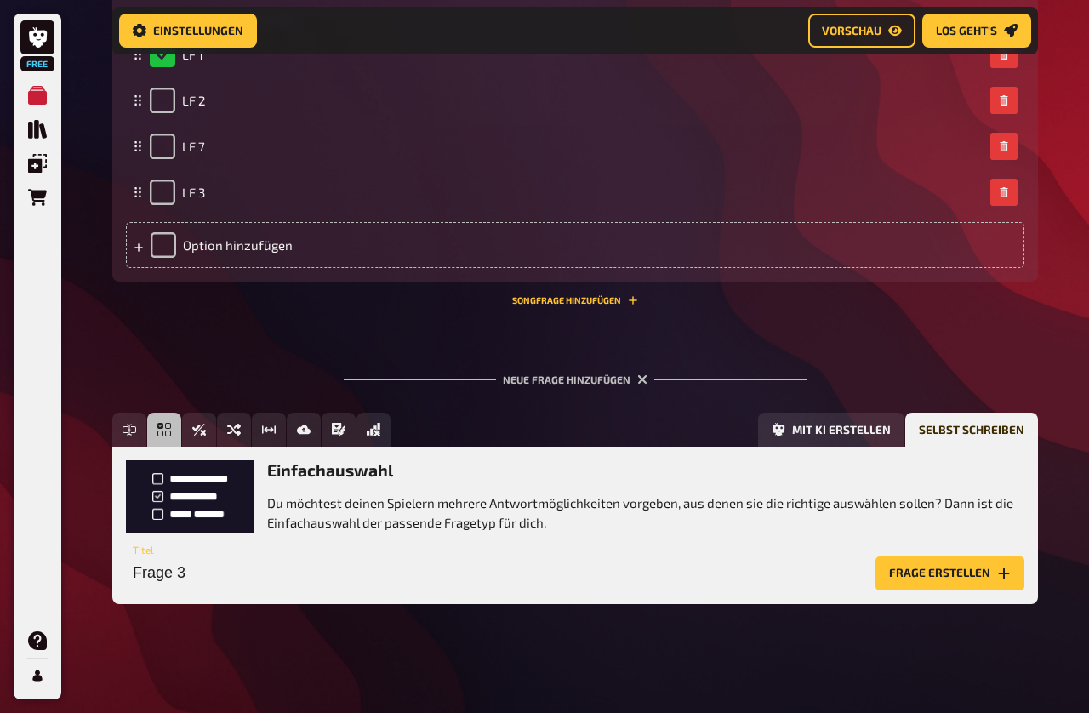
scroll to position [1114, 0]
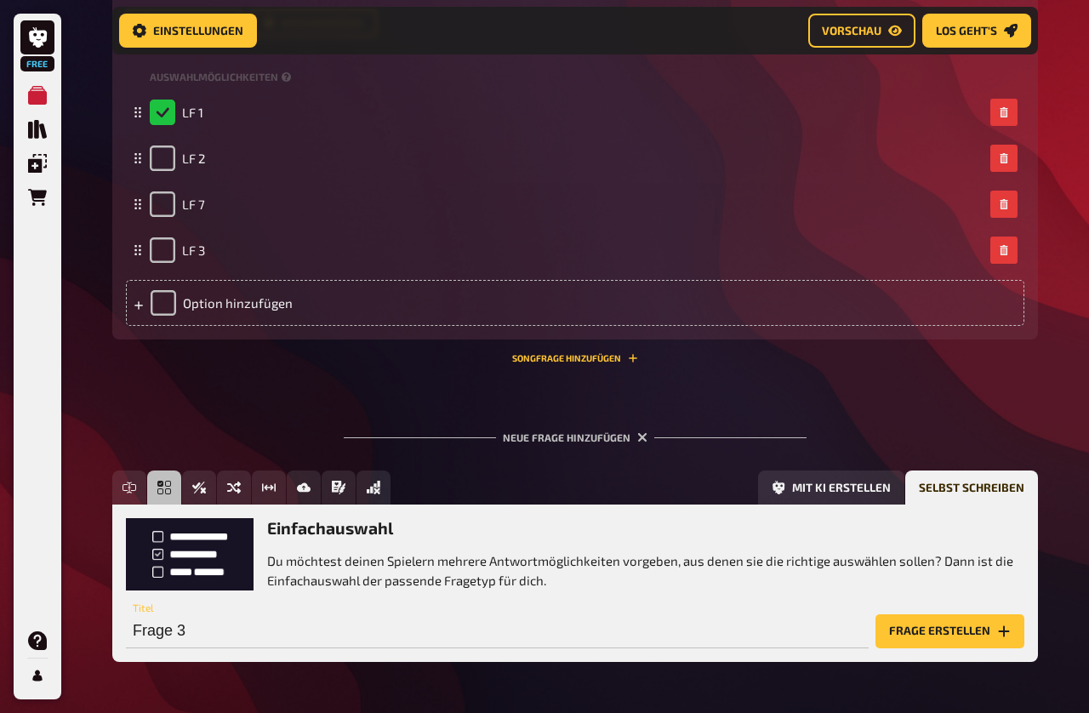
click at [918, 600] on button "Frage erstellen" at bounding box center [949, 631] width 149 height 34
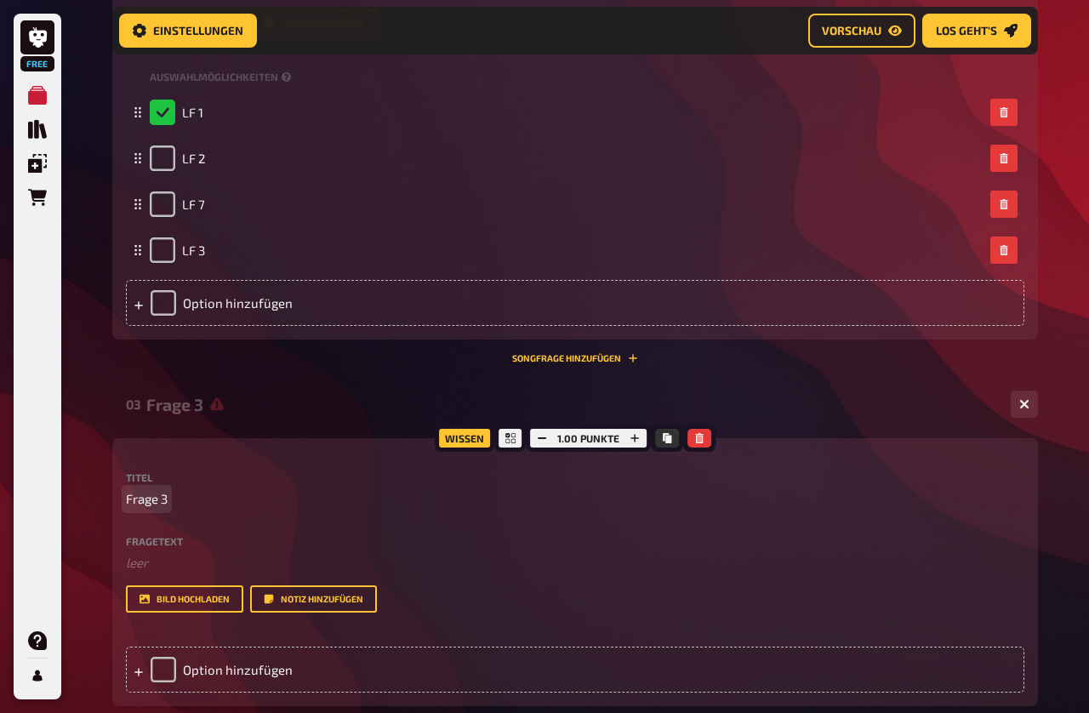
click at [265, 504] on p "Frage 3" at bounding box center [575, 499] width 898 height 20
click at [224, 600] on div "Option hinzufügen" at bounding box center [575, 669] width 898 height 46
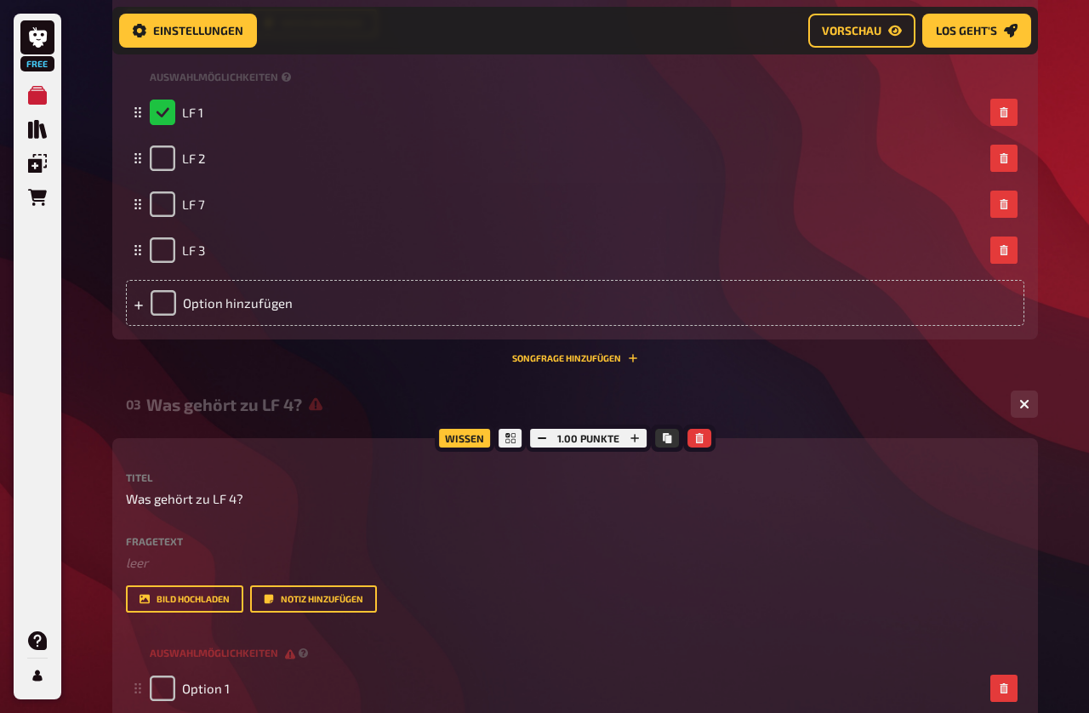
scroll to position [1392, 0]
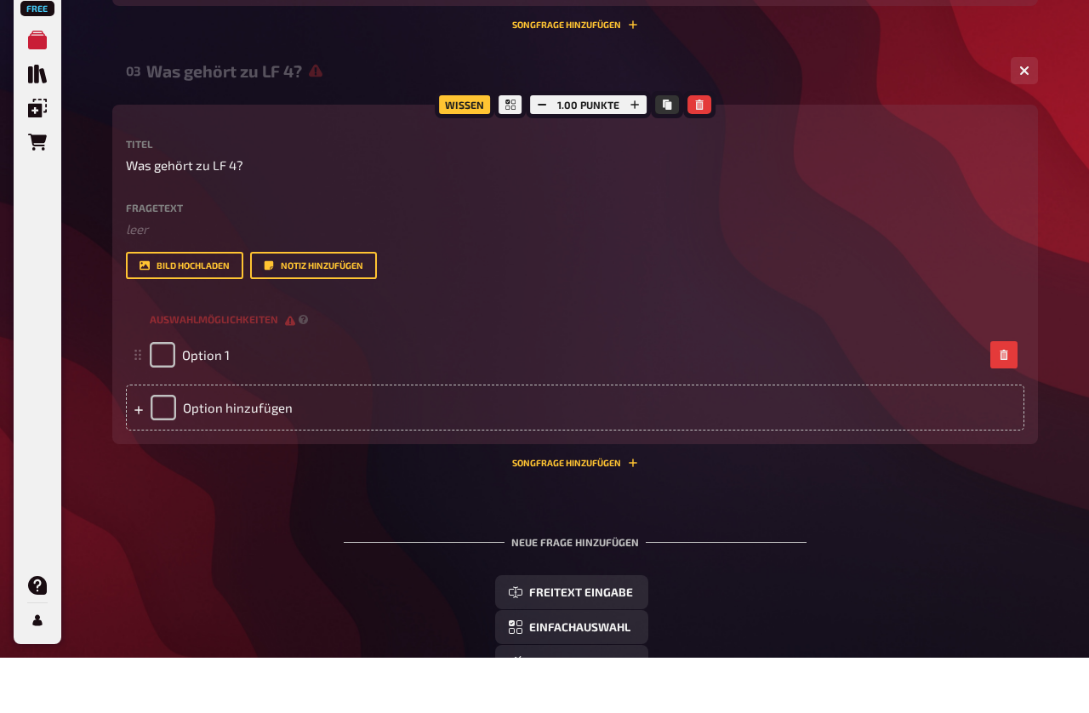
click at [253, 440] on div "Option hinzufügen" at bounding box center [575, 463] width 898 height 46
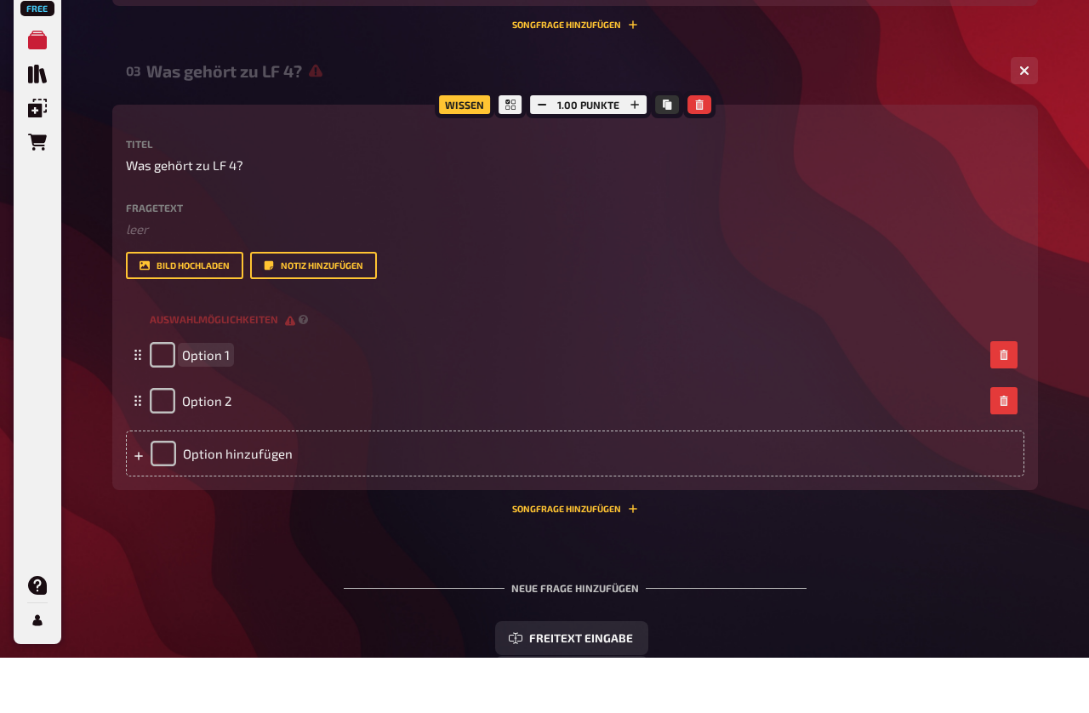
click at [221, 402] on span "Option 1" at bounding box center [206, 409] width 48 height 15
click at [225, 486] on div "Option hinzufügen" at bounding box center [575, 509] width 898 height 46
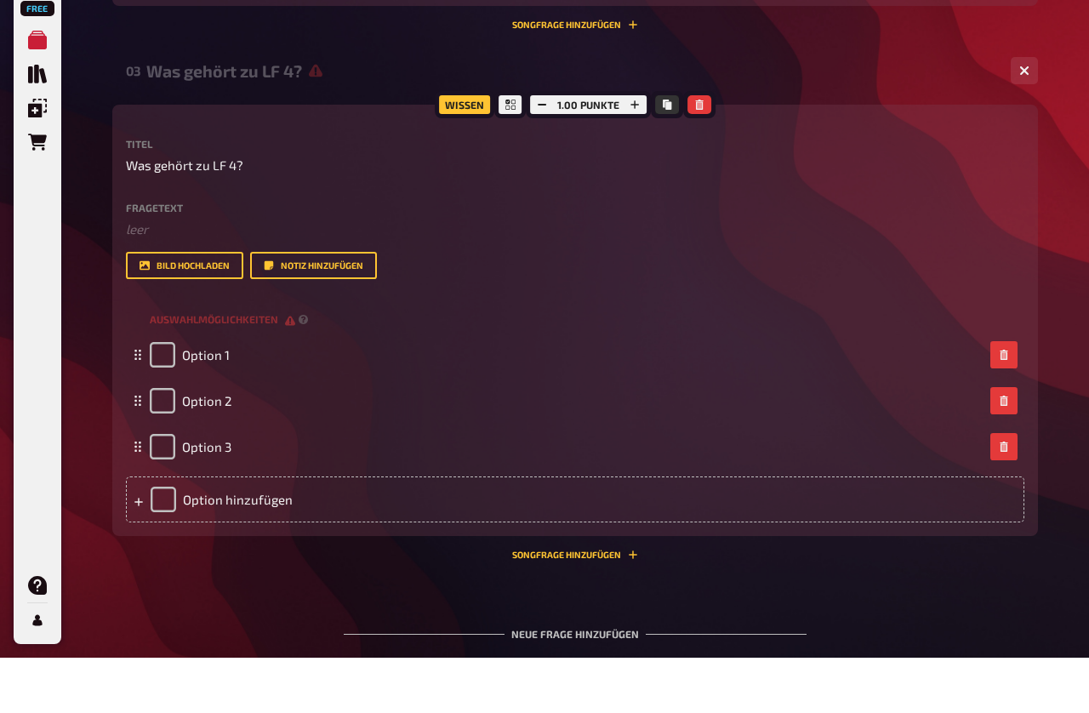
click at [242, 532] on div "Option hinzufügen" at bounding box center [575, 555] width 898 height 46
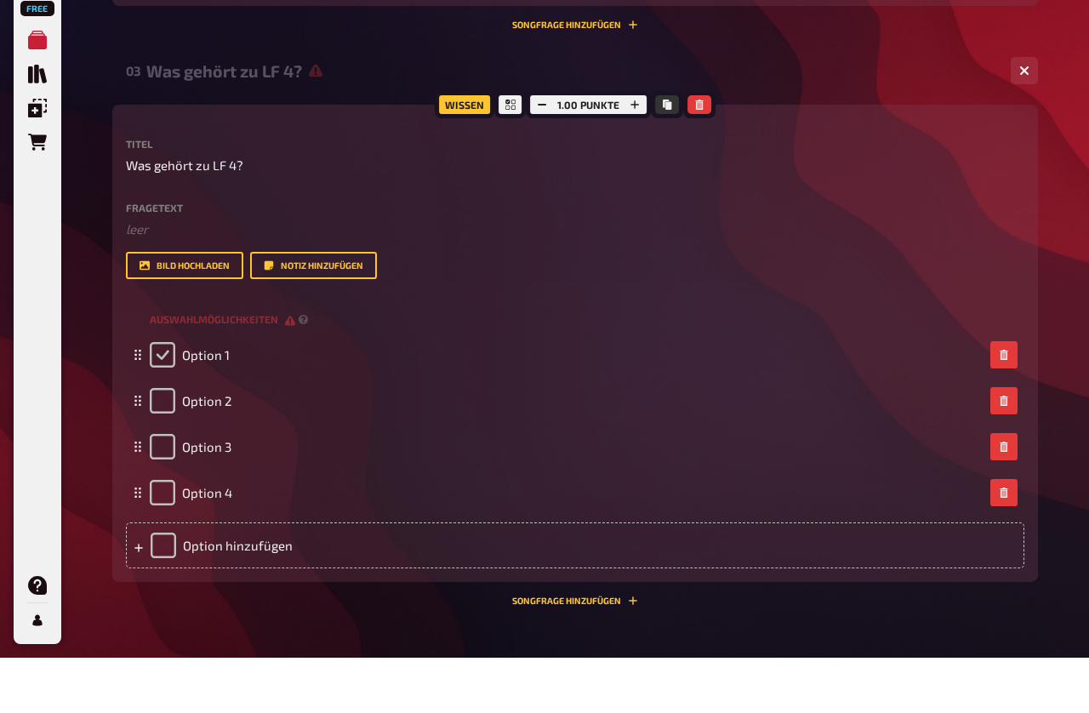
click at [168, 397] on input "checkbox" at bounding box center [163, 410] width 26 height 26
checkbox input "true"
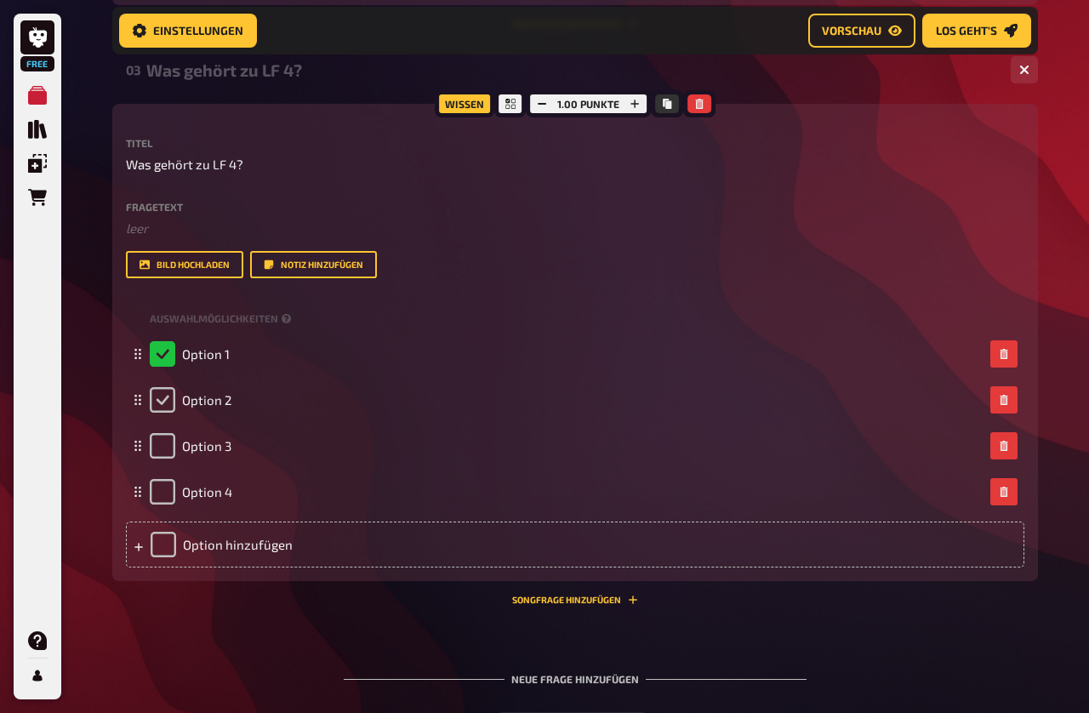
click at [167, 406] on input "checkbox" at bounding box center [163, 400] width 26 height 26
checkbox input "true"
checkbox input "false"
click at [172, 441] on input "checkbox" at bounding box center [163, 446] width 26 height 26
checkbox input "true"
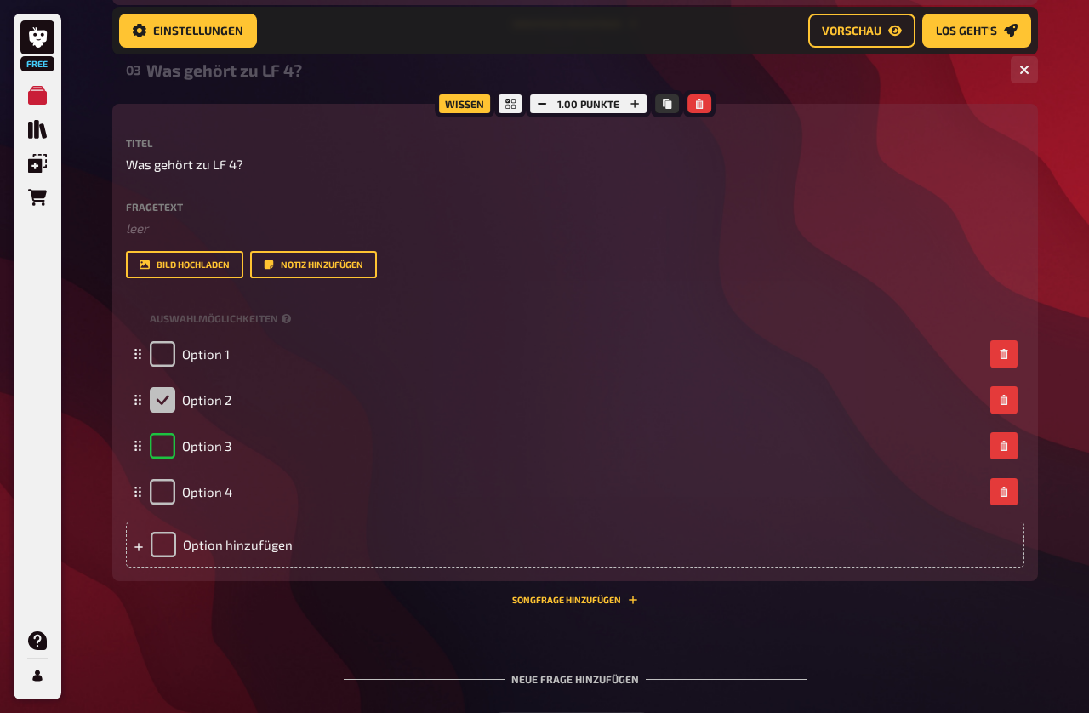
checkbox input "false"
click at [227, 361] on span "Option 1" at bounding box center [206, 353] width 48 height 15
click at [229, 399] on span "Option 2" at bounding box center [206, 400] width 49 height 15
click at [159, 409] on input "checkbox" at bounding box center [163, 401] width 26 height 26
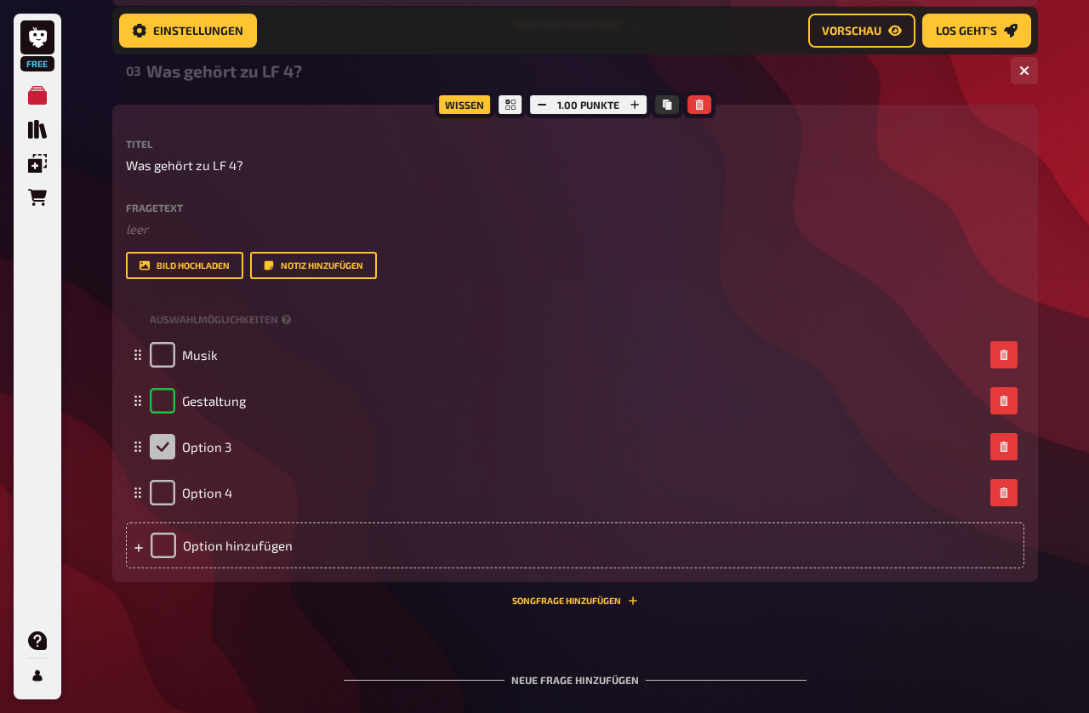
checkbox input "true"
checkbox input "false"
click at [225, 453] on span "Option 3" at bounding box center [206, 445] width 49 height 15
click at [210, 500] on span "Option 4" at bounding box center [207, 492] width 50 height 15
click at [173, 503] on input "checkbox" at bounding box center [163, 493] width 26 height 26
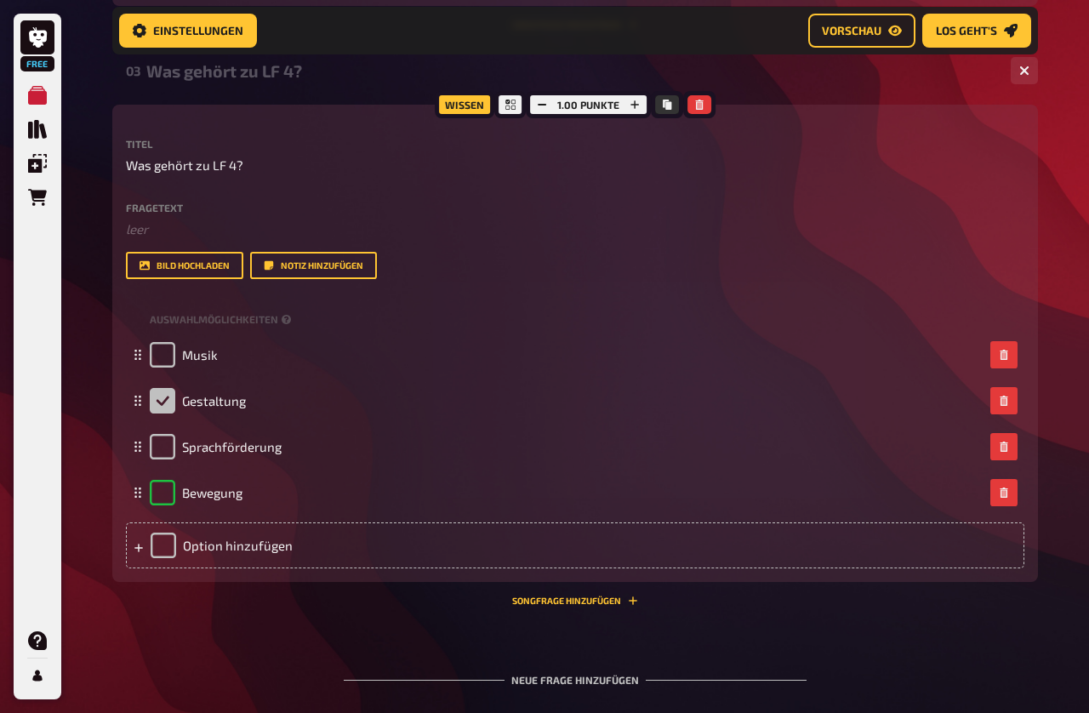
checkbox input "true"
checkbox input "false"
click at [157, 459] on input "checkbox" at bounding box center [163, 447] width 26 height 26
checkbox input "true"
checkbox input "false"
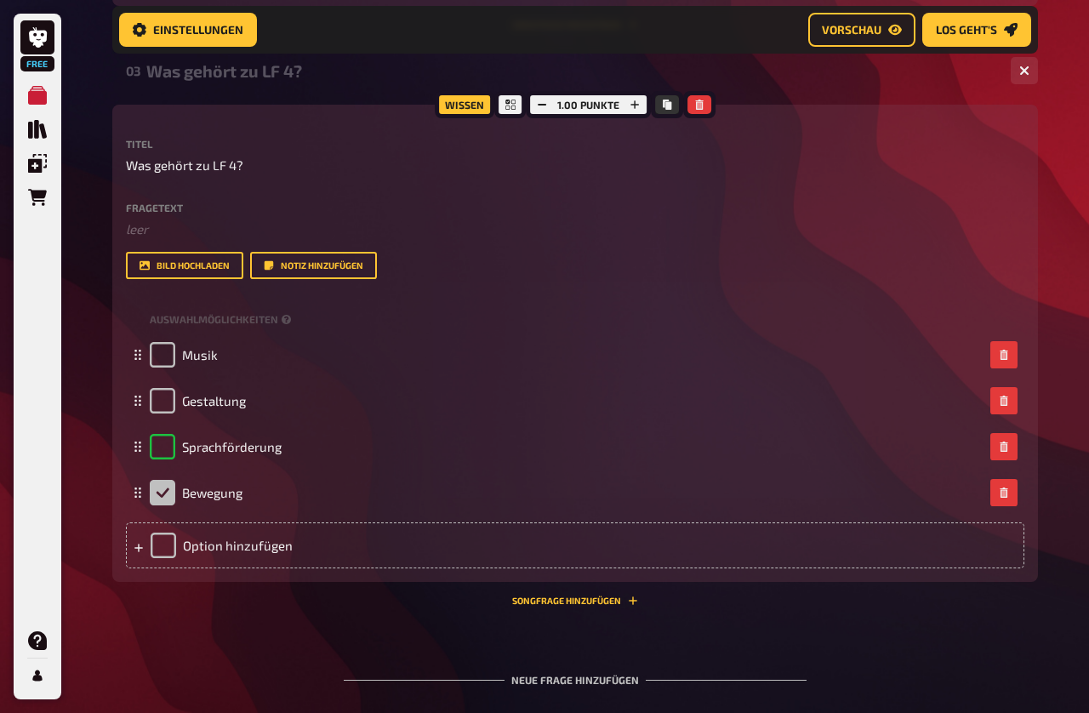
scroll to position [1448, 0]
click at [293, 326] on small "Auswahlmöglichkeiten" at bounding box center [222, 318] width 145 height 14
click at [275, 326] on span "Auswahlmöglichkeiten" at bounding box center [214, 318] width 128 height 14
click at [268, 326] on span "Auswahlmöglichkeiten" at bounding box center [214, 318] width 128 height 14
click at [267, 326] on span "Auswahlmöglichkeiten" at bounding box center [214, 318] width 128 height 14
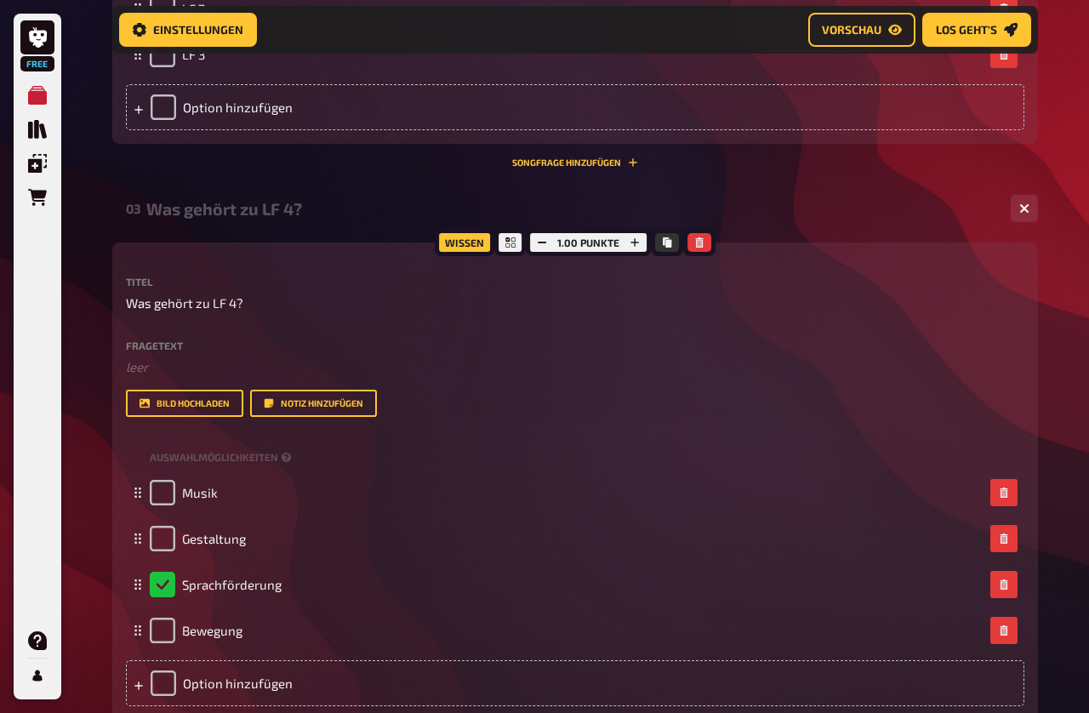
scroll to position [1312, 0]
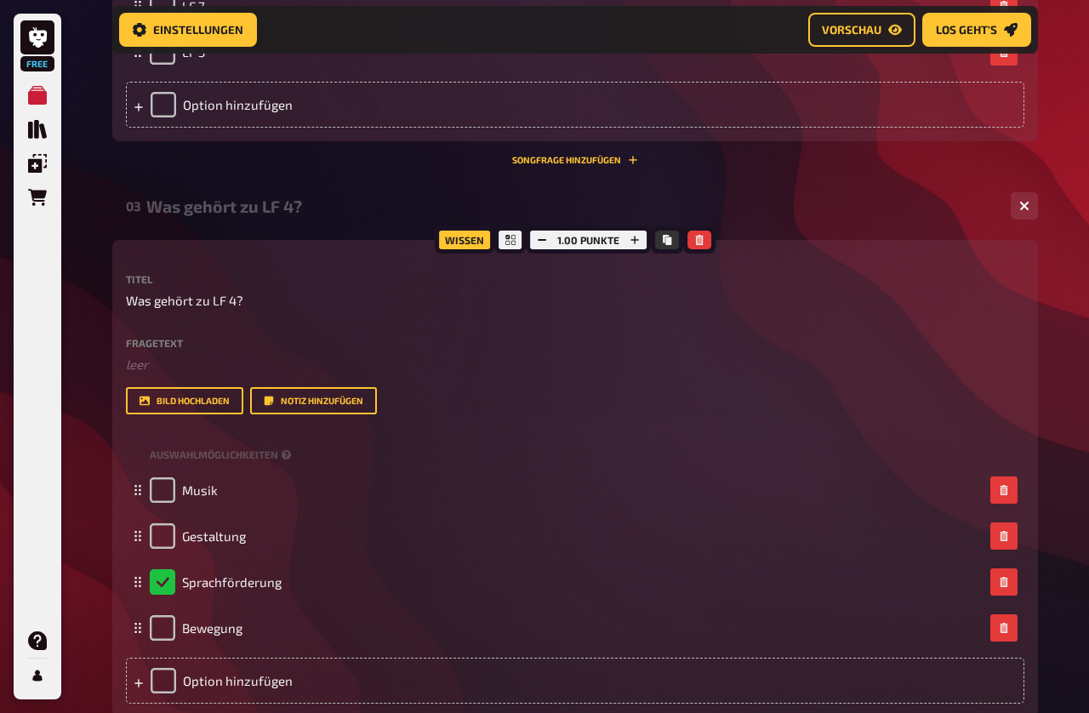
click at [852, 21] on button "Vorschau" at bounding box center [861, 31] width 107 height 34
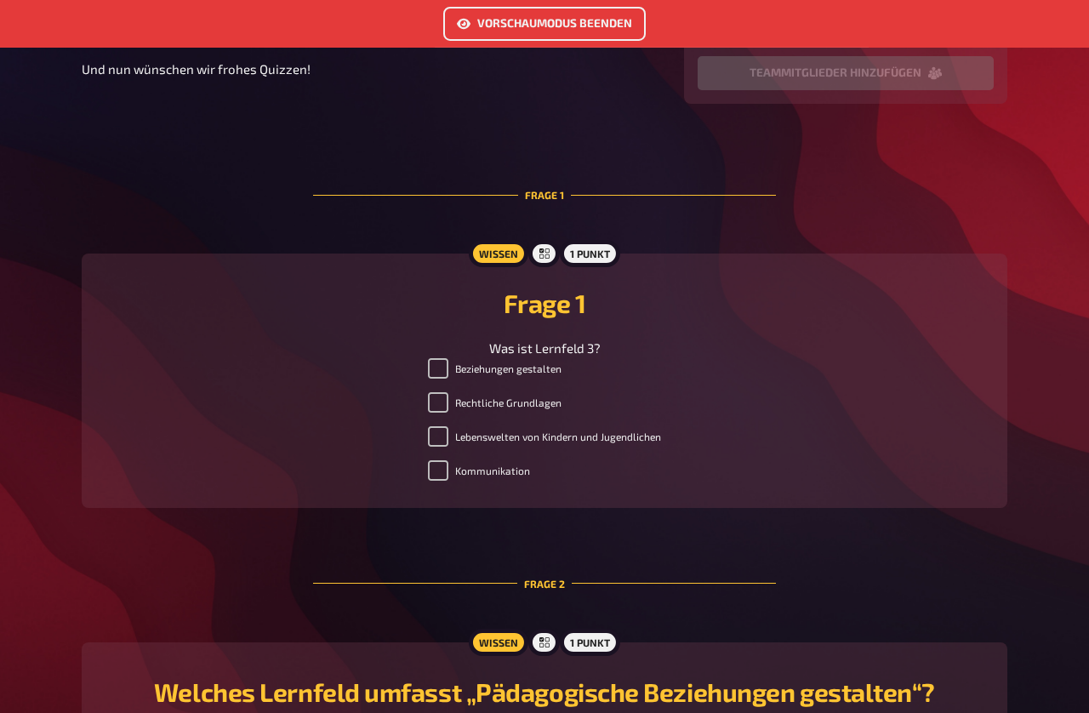
scroll to position [342, 0]
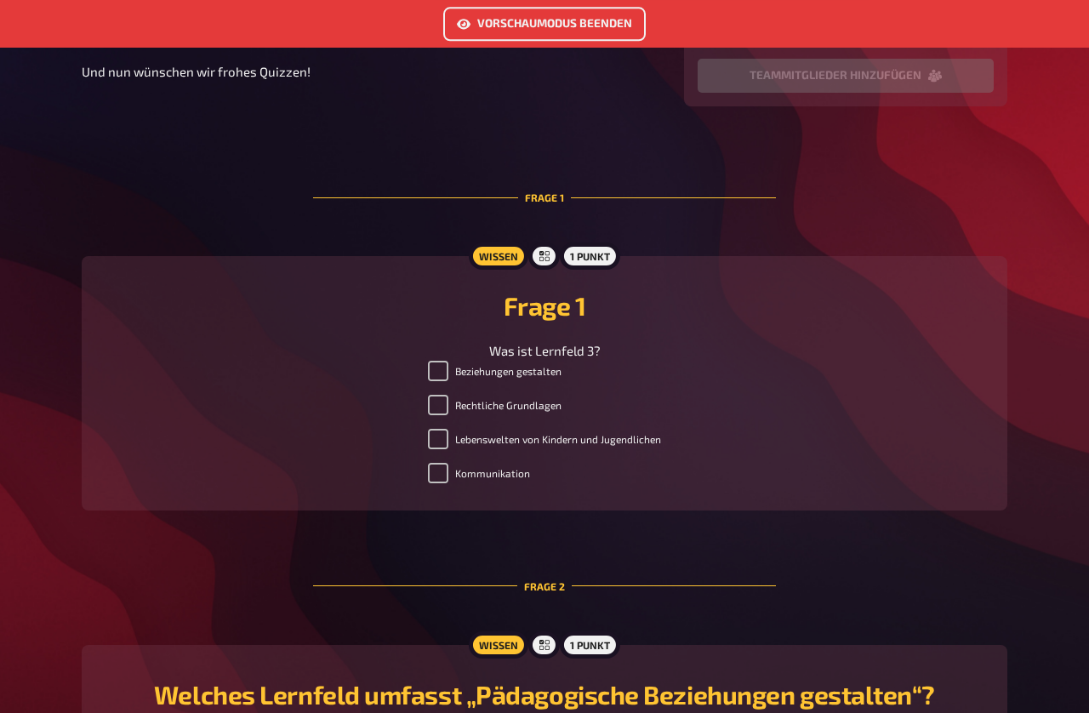
click at [449, 371] on label "Beziehungen gestalten" at bounding box center [495, 371] width 134 height 20
click at [448, 371] on input "Beziehungen gestalten" at bounding box center [438, 371] width 20 height 20
checkbox input "false"
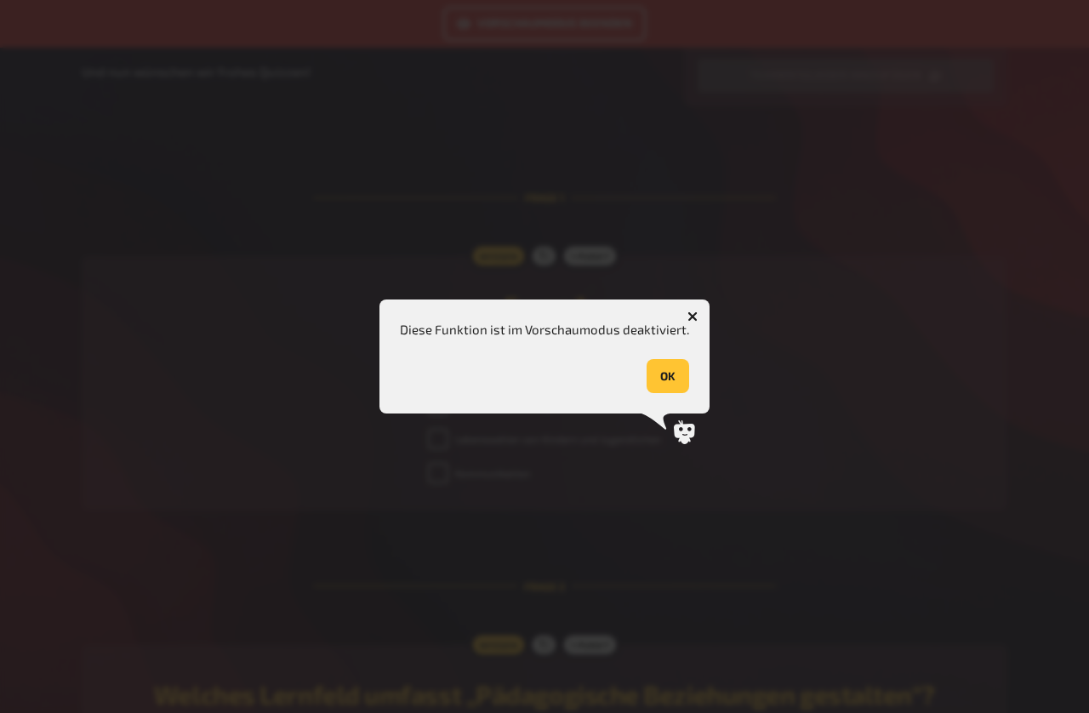
click at [676, 393] on button "OK" at bounding box center [667, 376] width 43 height 34
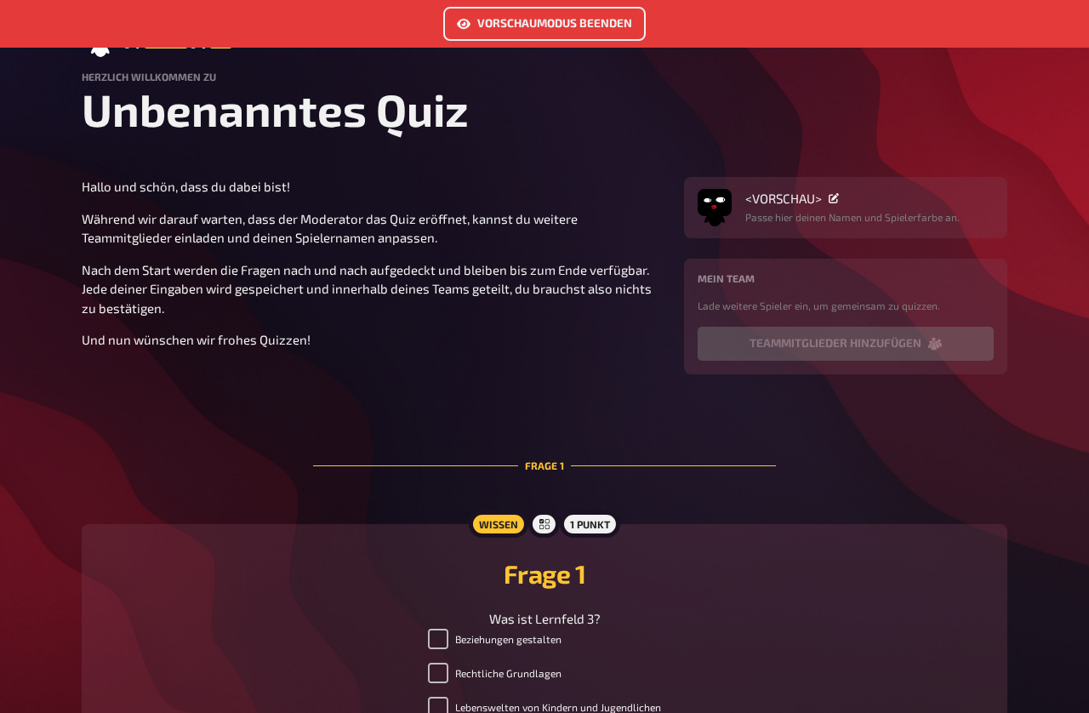
scroll to position [0, 0]
